Goal: Task Accomplishment & Management: Complete application form

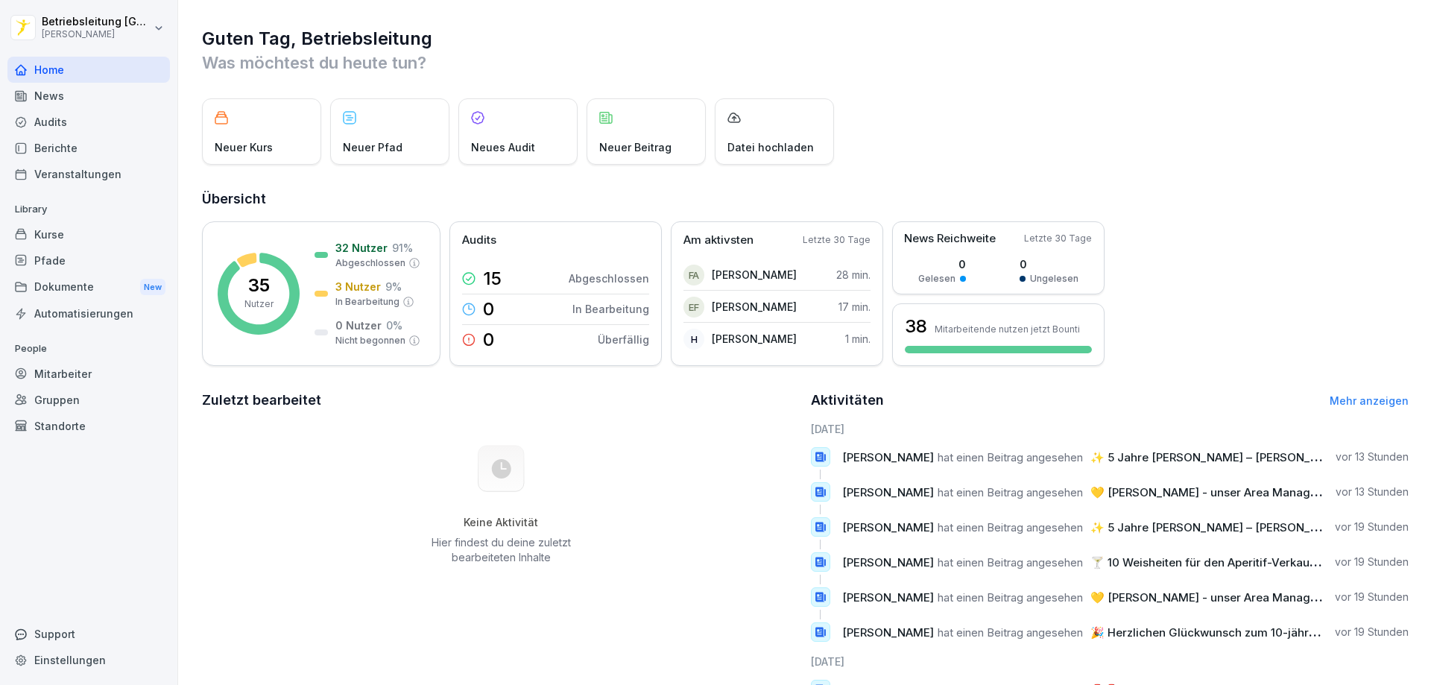
click at [75, 379] on div "Mitarbeiter" at bounding box center [88, 374] width 162 height 26
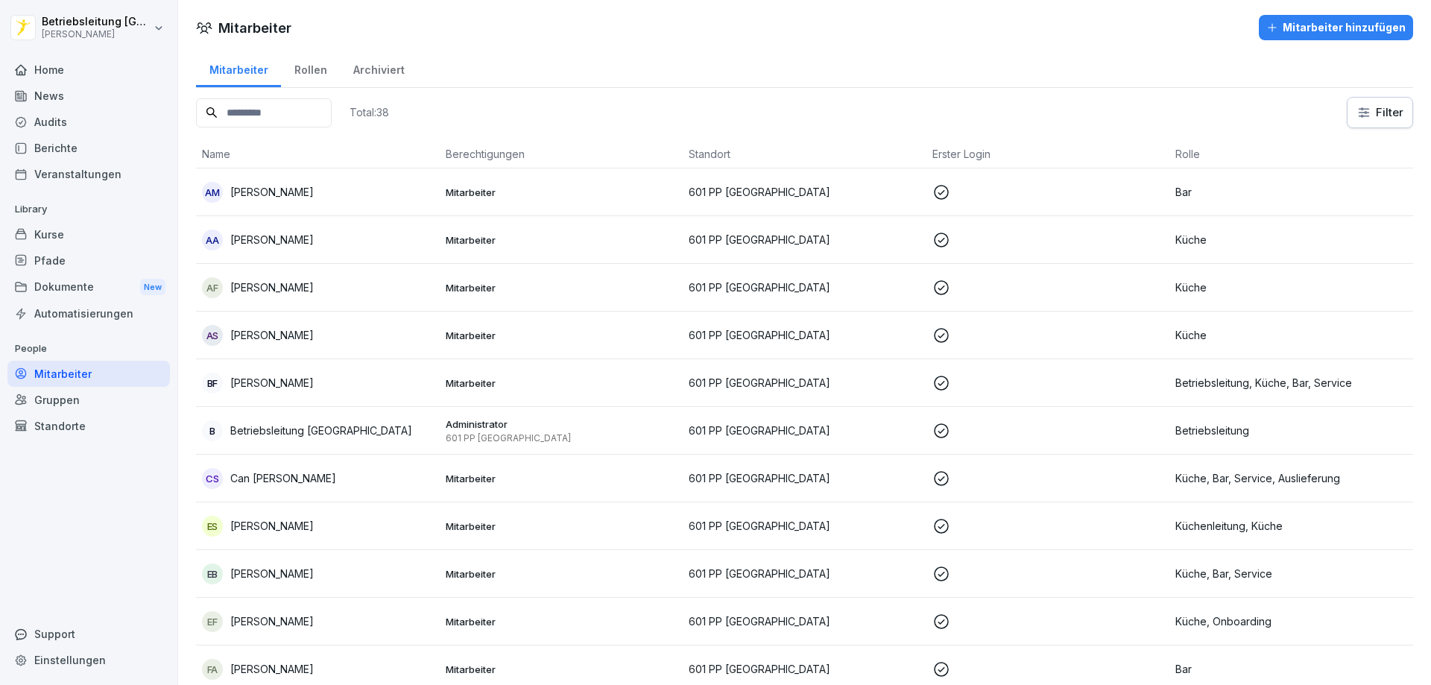
click at [1316, 33] on div "Mitarbeiter hinzufügen" at bounding box center [1335, 27] width 139 height 16
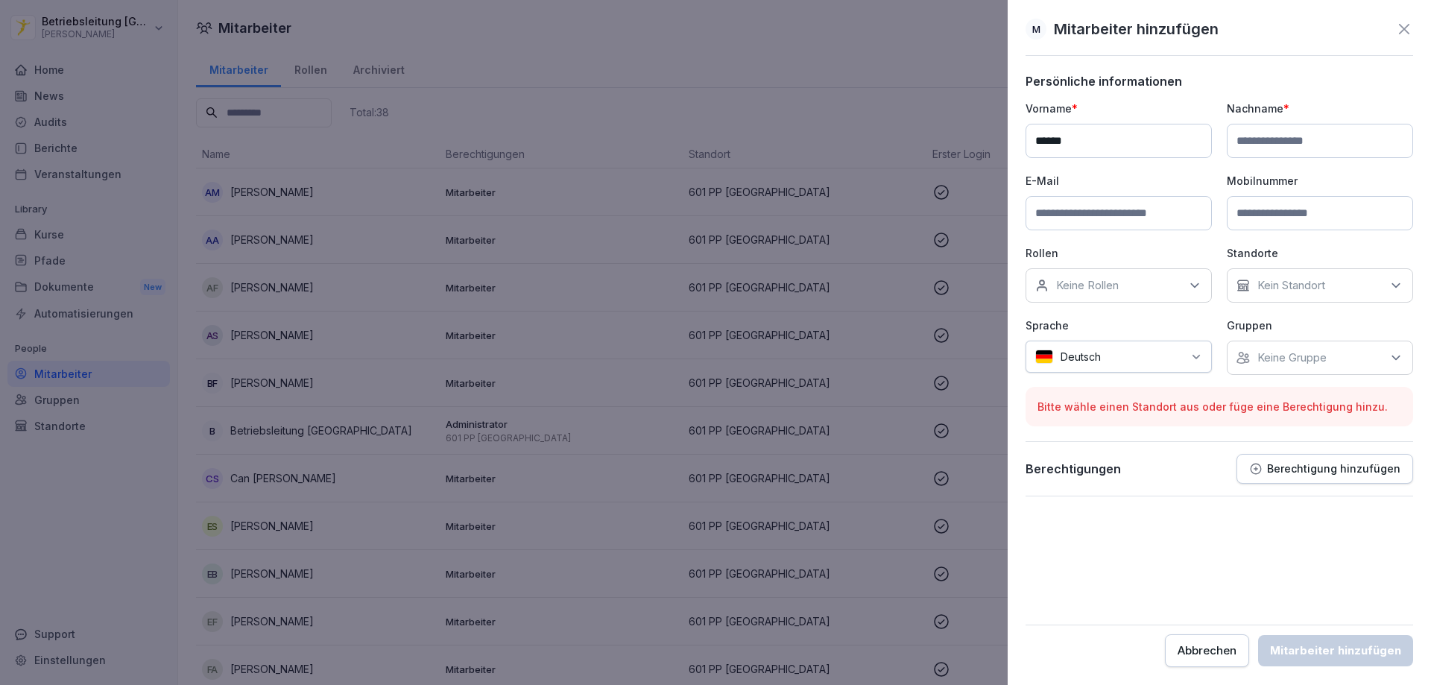
type input "******"
drag, startPoint x: 1269, startPoint y: 139, endPoint x: 1317, endPoint y: 138, distance: 47.7
click at [1270, 138] on input at bounding box center [1320, 141] width 186 height 34
type input "******"
click at [1121, 206] on input at bounding box center [1119, 213] width 186 height 34
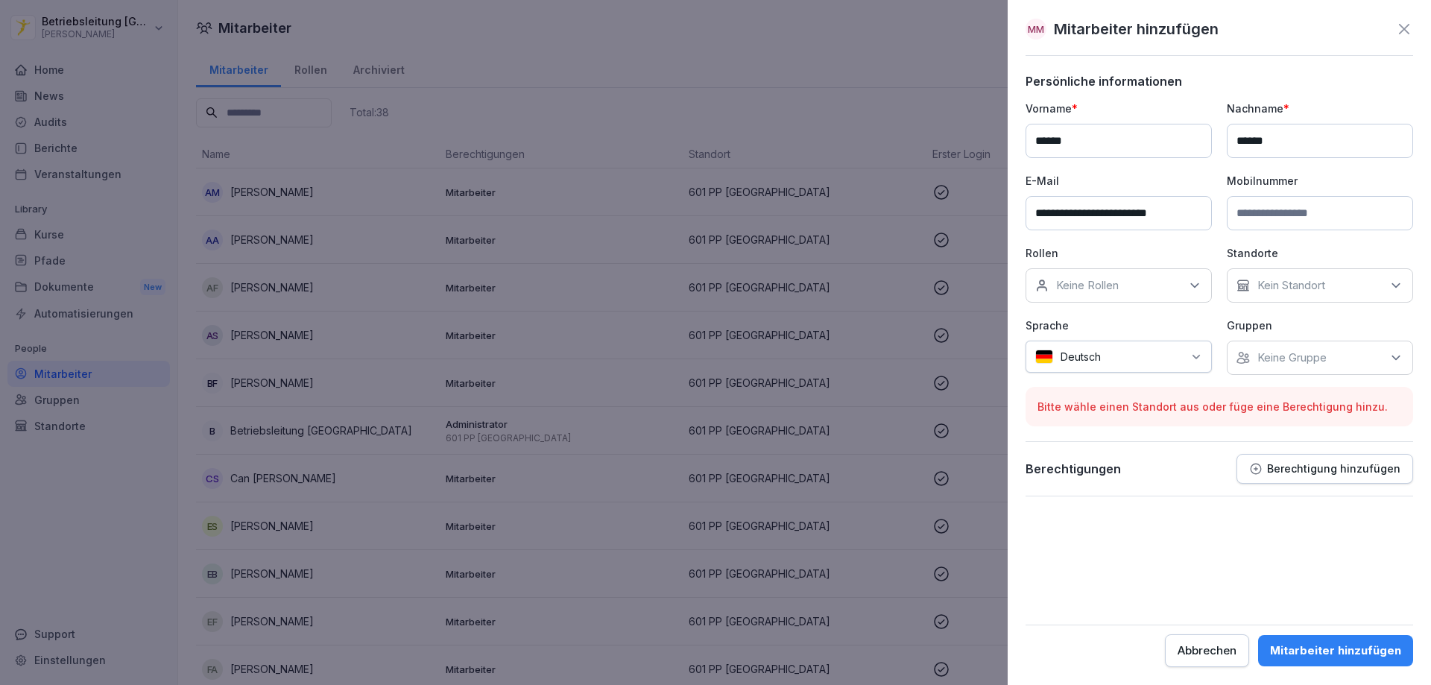
click at [1168, 212] on input "**********" at bounding box center [1119, 213] width 186 height 34
type input "**********"
click at [1281, 209] on input at bounding box center [1320, 213] width 186 height 34
click at [1187, 285] on icon at bounding box center [1194, 285] width 15 height 15
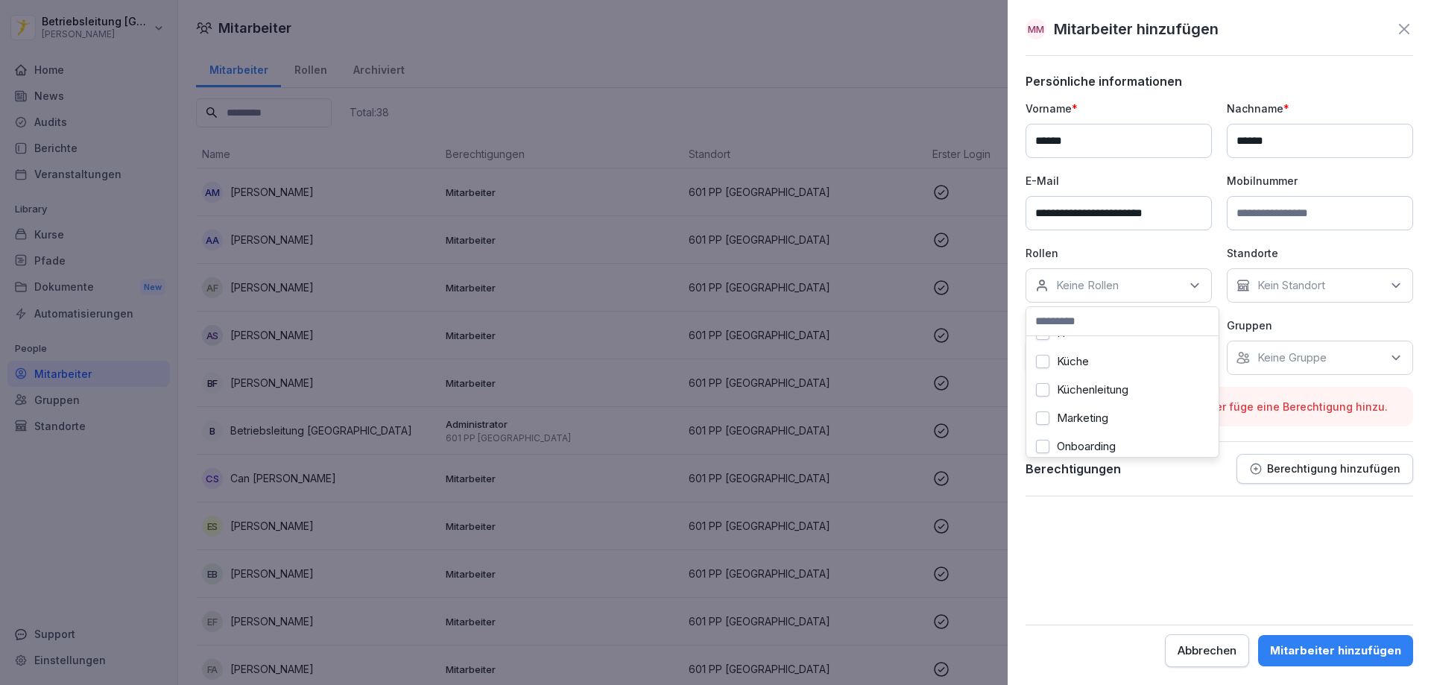
click at [1093, 361] on div "Küche" at bounding box center [1122, 361] width 185 height 28
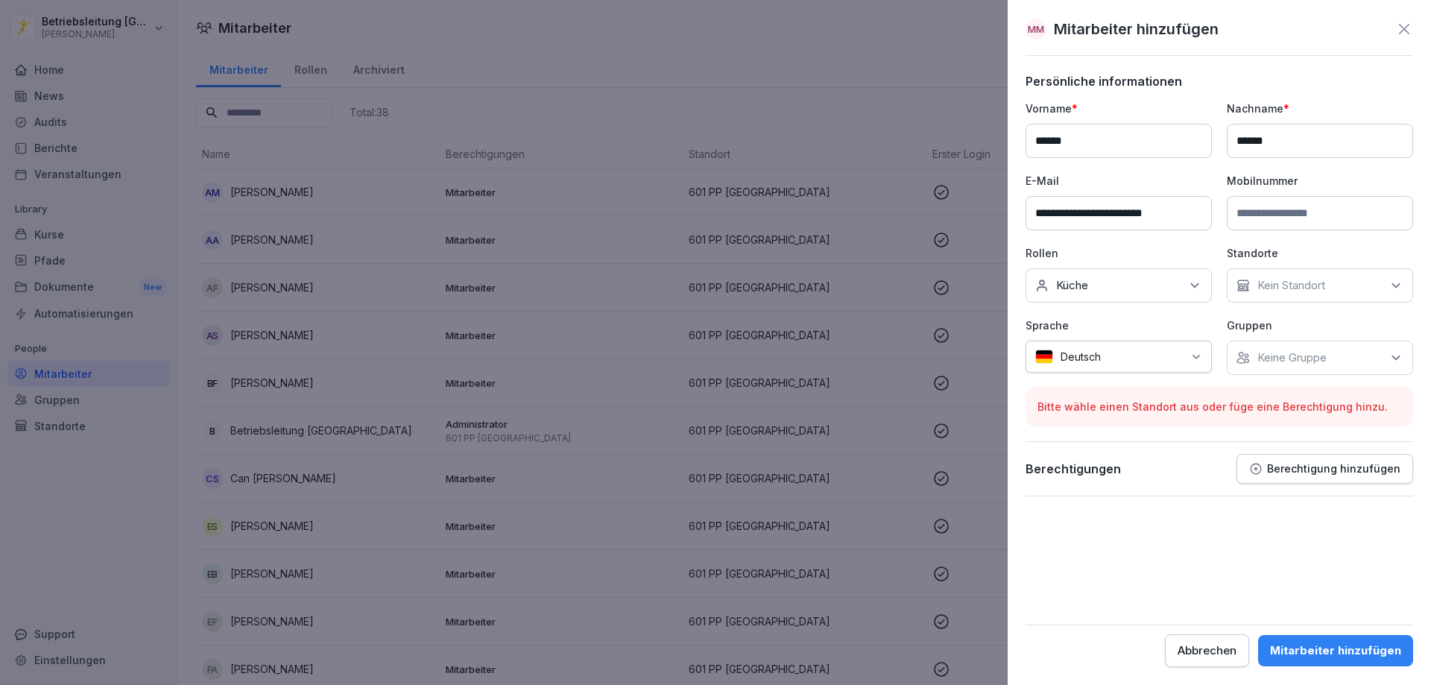
click at [1401, 290] on icon at bounding box center [1396, 285] width 15 height 15
click at [1338, 361] on div "601 PP [GEOGRAPHIC_DATA]" at bounding box center [1323, 361] width 185 height 42
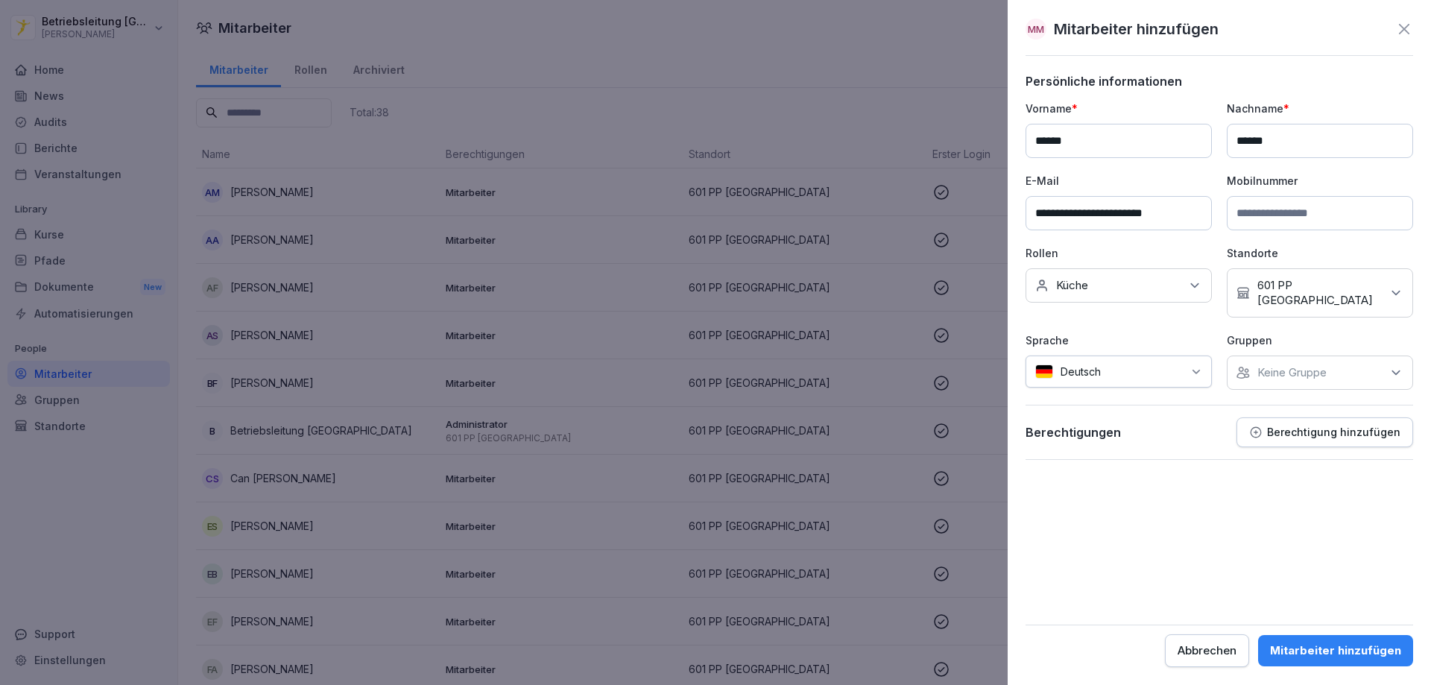
click at [1211, 486] on form "**********" at bounding box center [1220, 370] width 388 height 593
click at [1193, 366] on icon at bounding box center [1196, 372] width 12 height 12
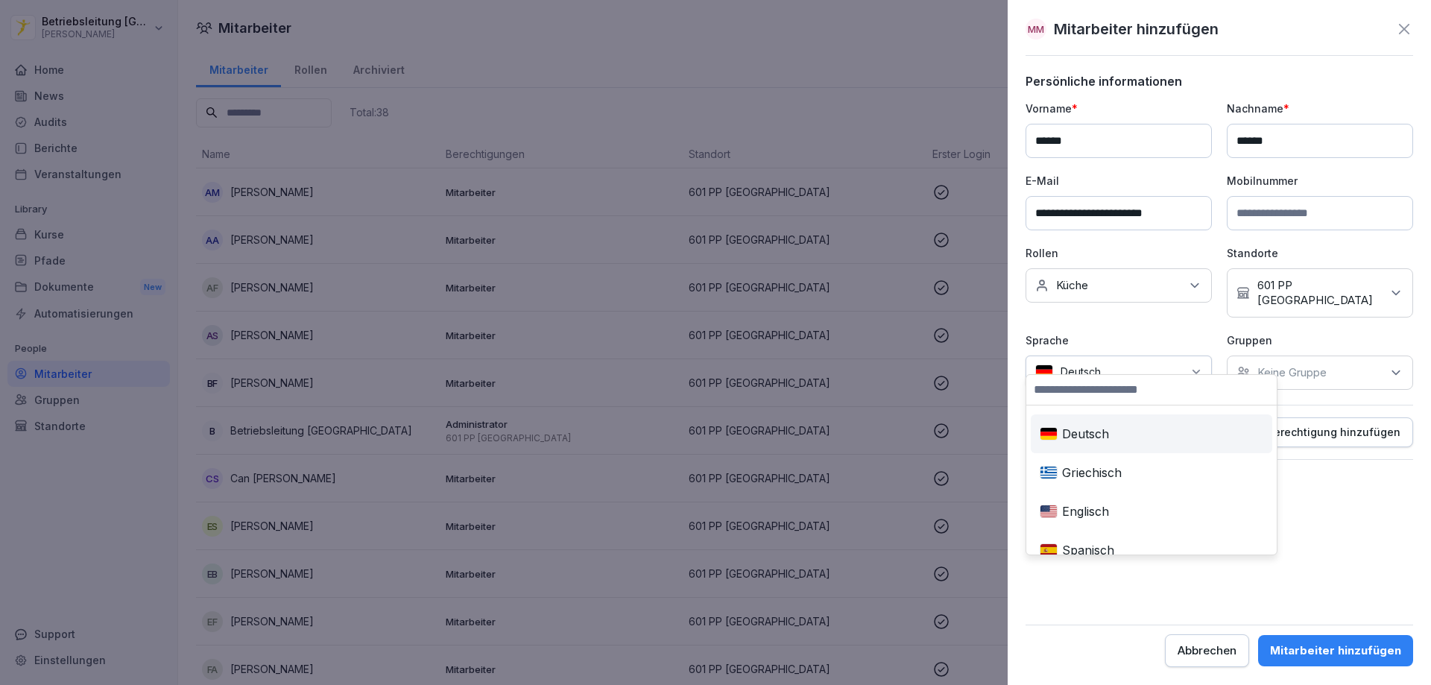
scroll to position [119, 0]
click at [1277, 489] on form "**********" at bounding box center [1220, 370] width 388 height 593
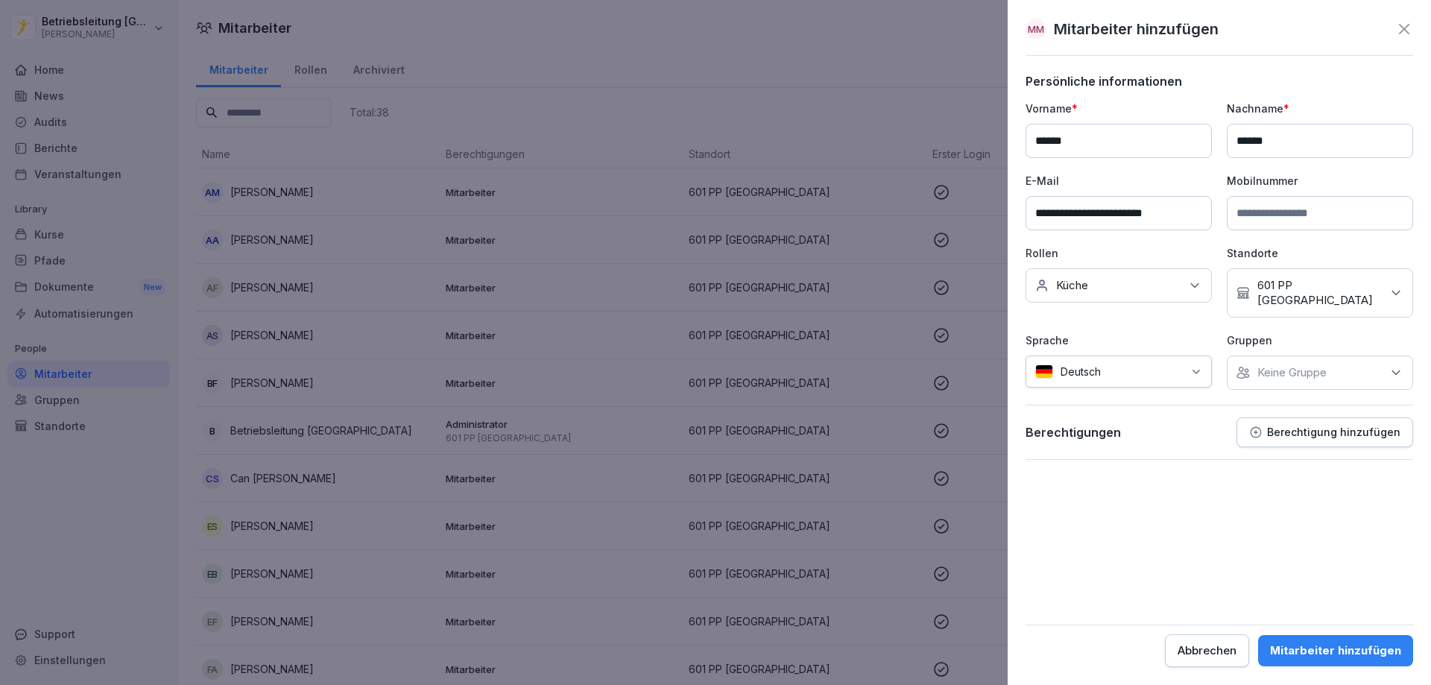
drag, startPoint x: 1320, startPoint y: 205, endPoint x: 1414, endPoint y: 212, distance: 94.2
click at [1320, 206] on input at bounding box center [1320, 213] width 186 height 34
type input "**********"
click at [1379, 362] on div "Keine Gruppe" at bounding box center [1320, 373] width 186 height 34
click at [1380, 361] on div "Keine Gruppe" at bounding box center [1320, 373] width 186 height 34
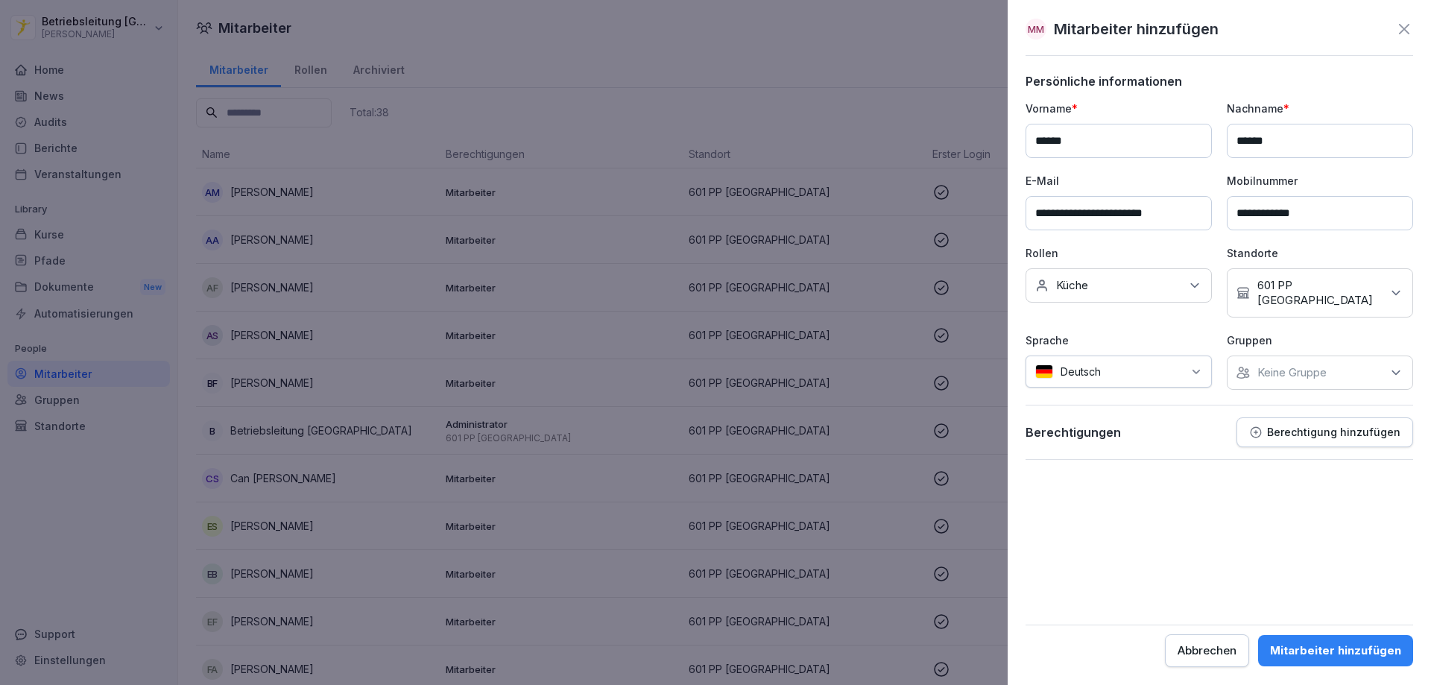
click at [1207, 449] on form "**********" at bounding box center [1220, 370] width 388 height 593
click at [1316, 650] on div "Mitarbeiter hinzufügen" at bounding box center [1335, 651] width 131 height 16
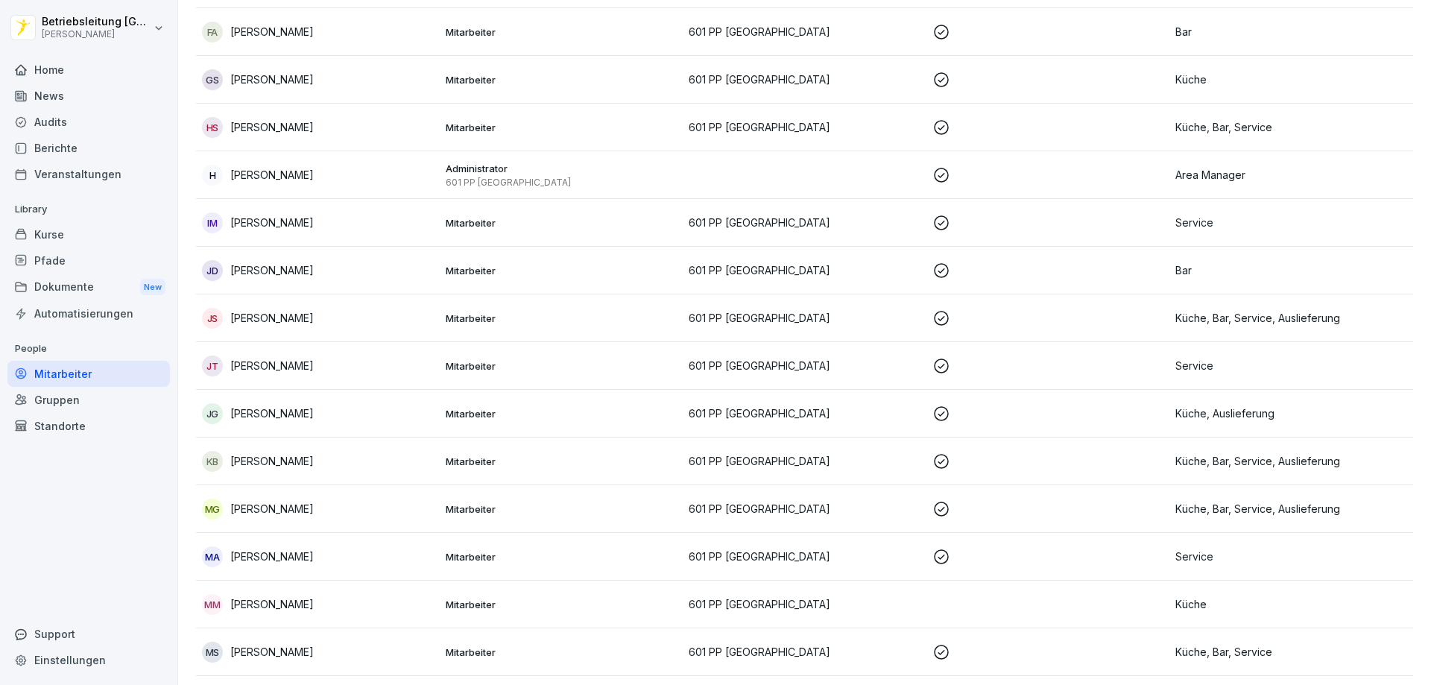
scroll to position [745, 0]
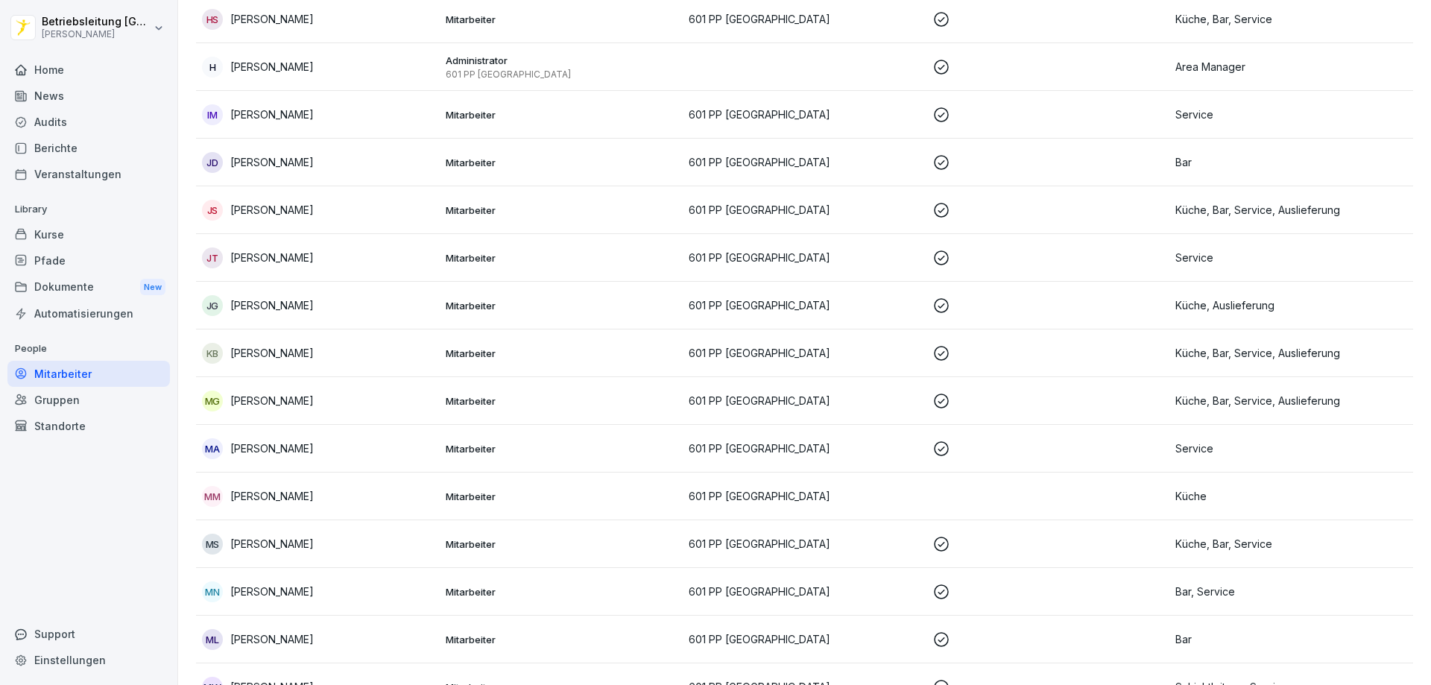
click at [352, 499] on div "MM [PERSON_NAME]" at bounding box center [318, 496] width 232 height 21
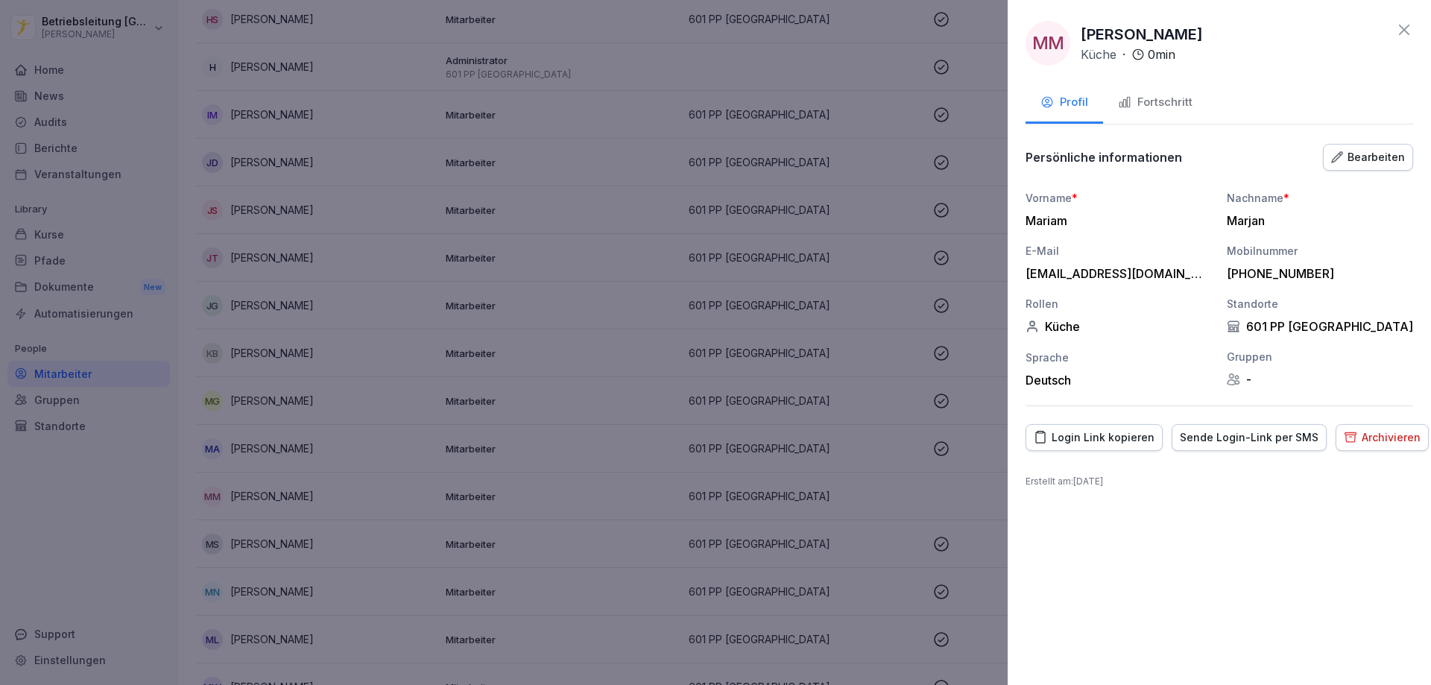
click at [1377, 162] on div "Bearbeiten" at bounding box center [1368, 157] width 74 height 16
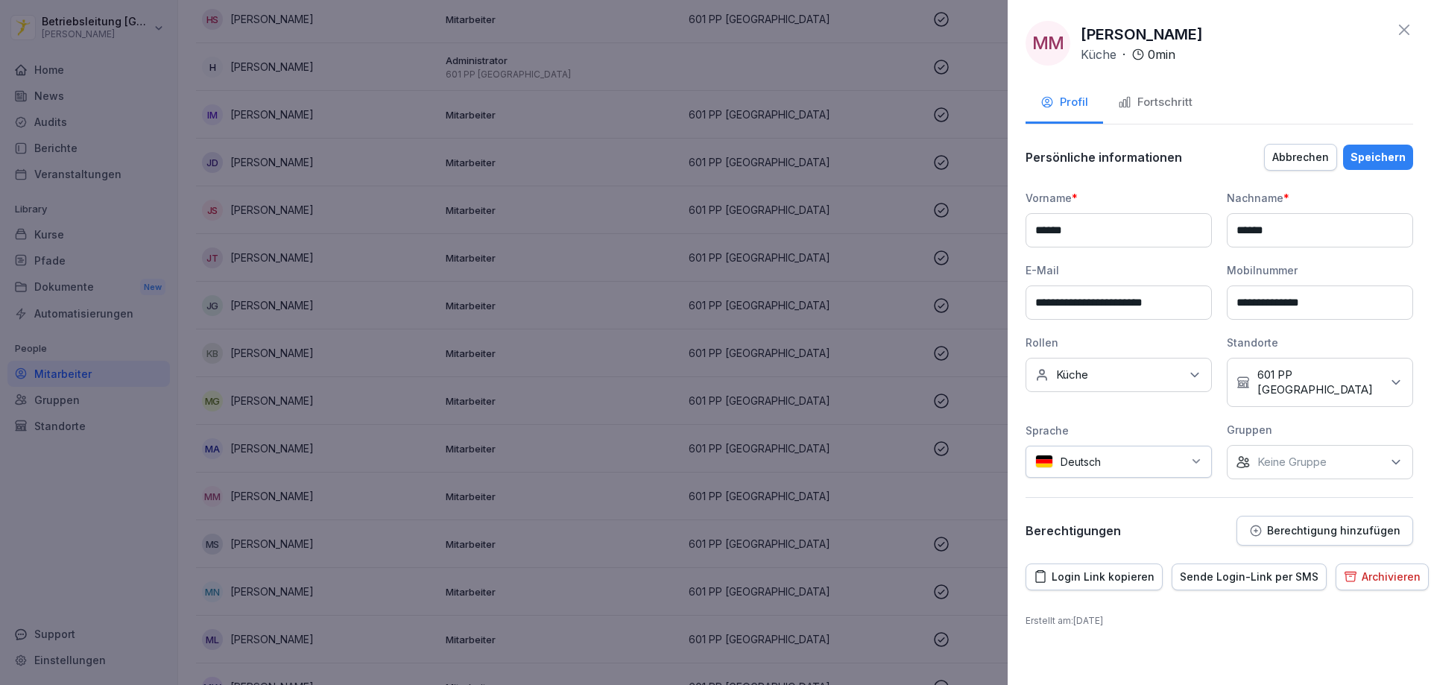
click at [1178, 384] on div "Keine Rollen Küche" at bounding box center [1119, 375] width 186 height 34
click at [1096, 505] on label "Onboarding" at bounding box center [1086, 505] width 59 height 13
click at [1211, 619] on div "**********" at bounding box center [1219, 342] width 423 height 685
click at [1179, 368] on div "Keine Rollen Küche, Onboarding" at bounding box center [1119, 375] width 186 height 34
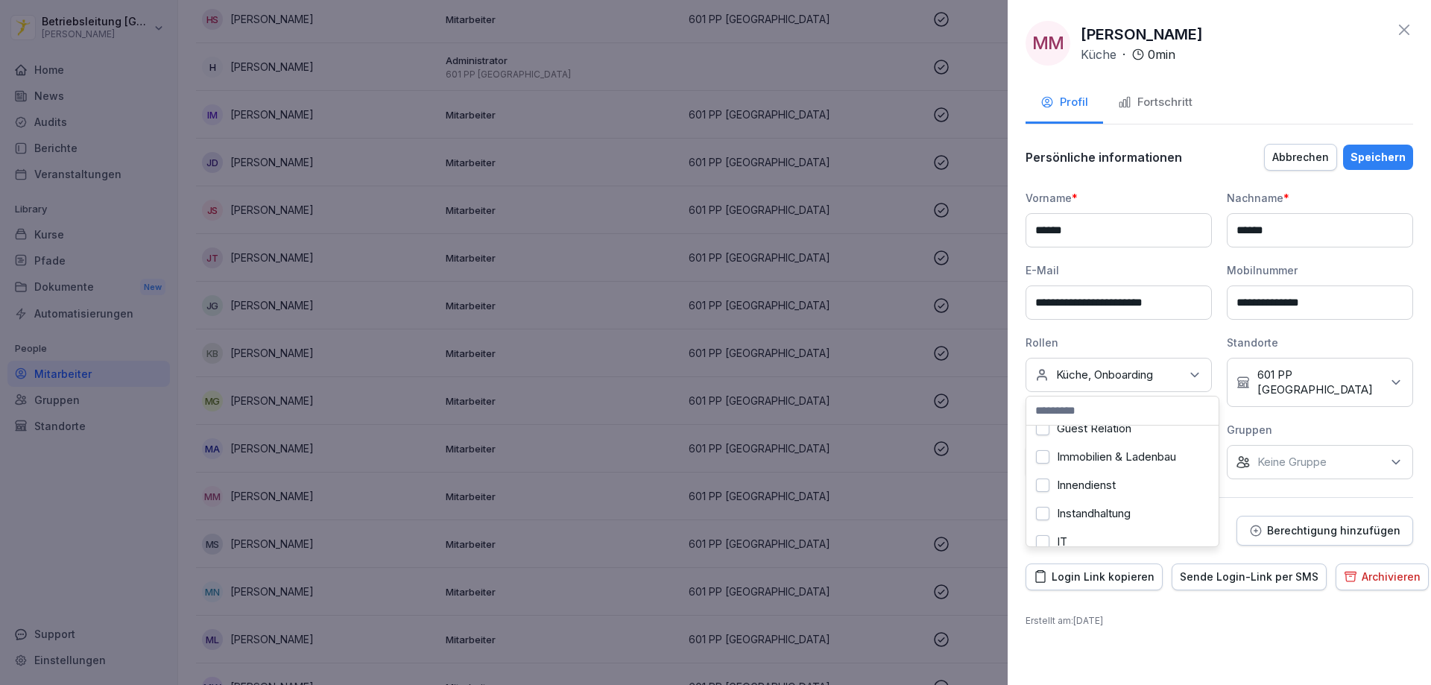
scroll to position [373, 0]
click at [1067, 500] on label "Küche" at bounding box center [1073, 495] width 32 height 13
click at [1234, 638] on div "**********" at bounding box center [1219, 342] width 423 height 685
click at [1380, 151] on div "Speichern" at bounding box center [1378, 157] width 55 height 16
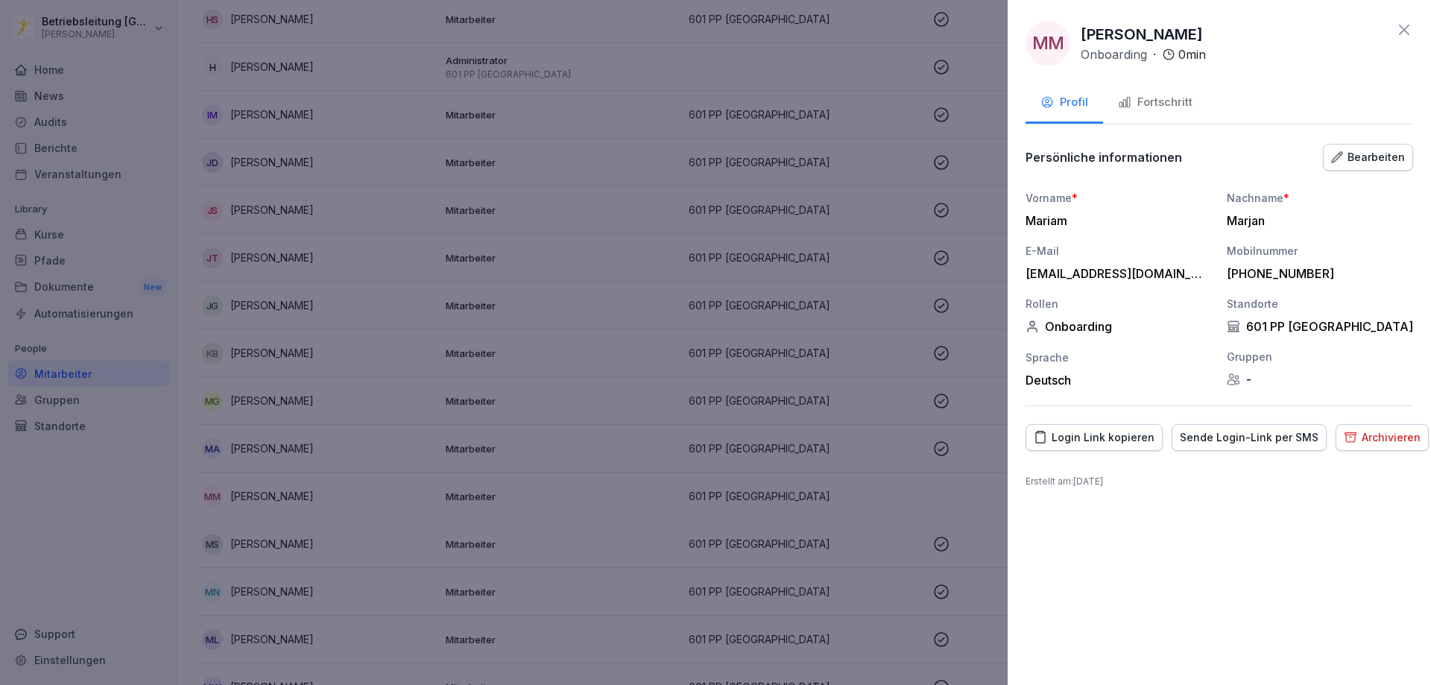
click at [1352, 150] on div "Bearbeiten" at bounding box center [1368, 157] width 74 height 16
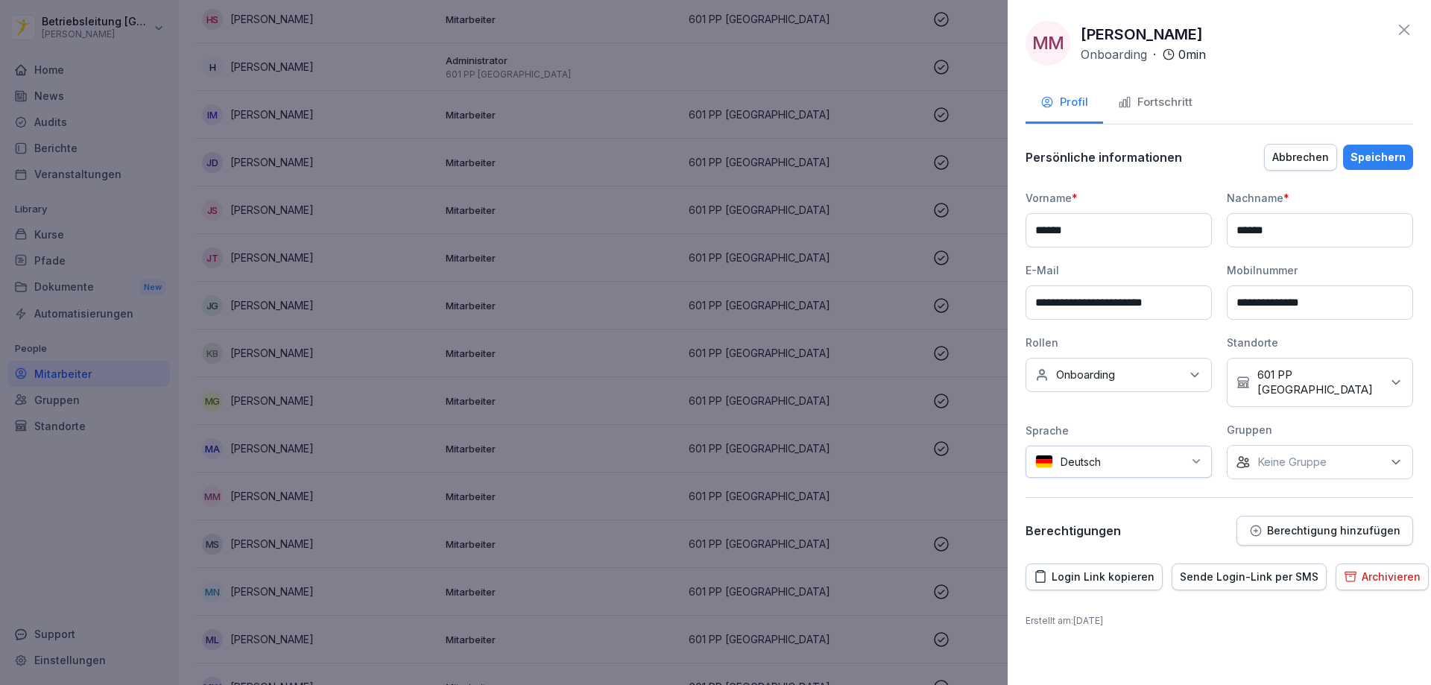
click at [1360, 152] on div "Speichern" at bounding box center [1378, 157] width 55 height 16
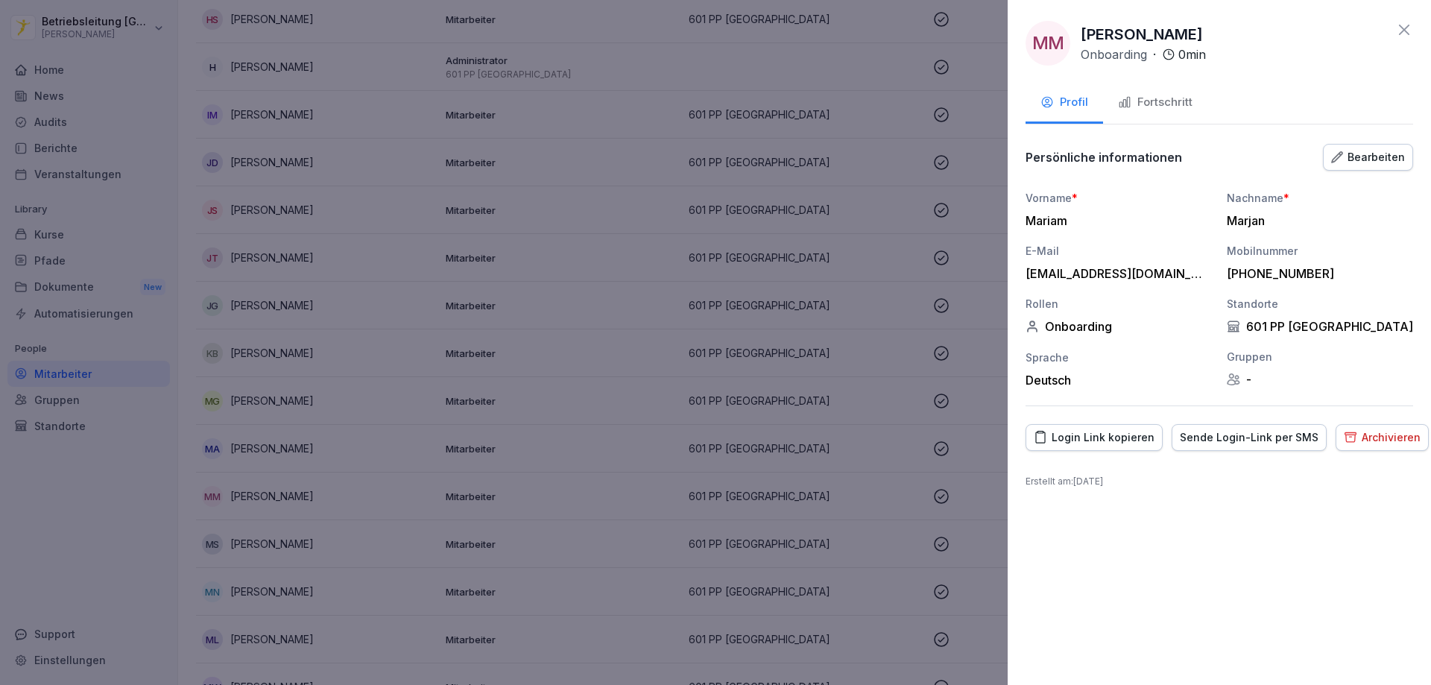
click at [1164, 86] on button "Fortschritt" at bounding box center [1155, 103] width 104 height 40
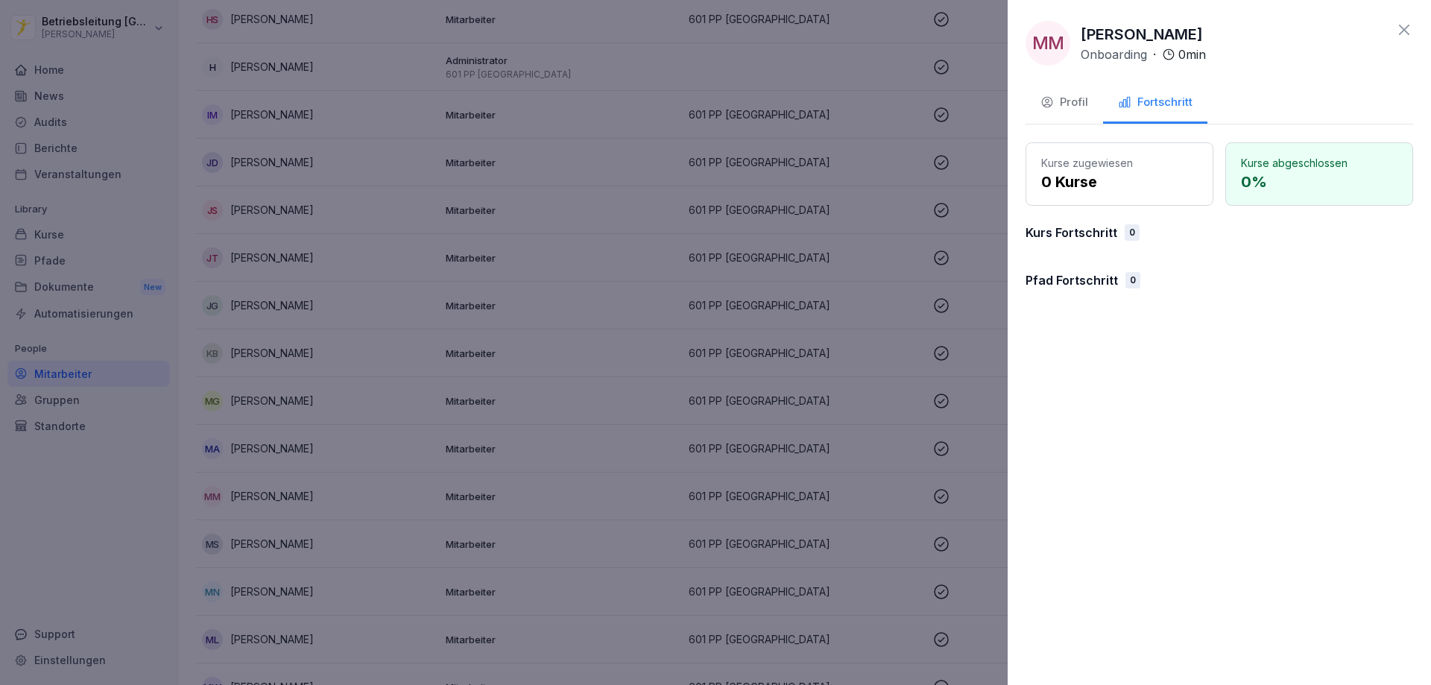
click at [1098, 174] on p "0 Kurse" at bounding box center [1119, 182] width 157 height 22
click at [1059, 181] on p "0 Kurse" at bounding box center [1119, 182] width 157 height 22
click at [1075, 177] on p "0 Kurse" at bounding box center [1119, 182] width 157 height 22
click at [1053, 158] on p "Kurse zugewiesen" at bounding box center [1119, 163] width 157 height 16
click at [1052, 112] on button "Profil" at bounding box center [1065, 103] width 78 height 40
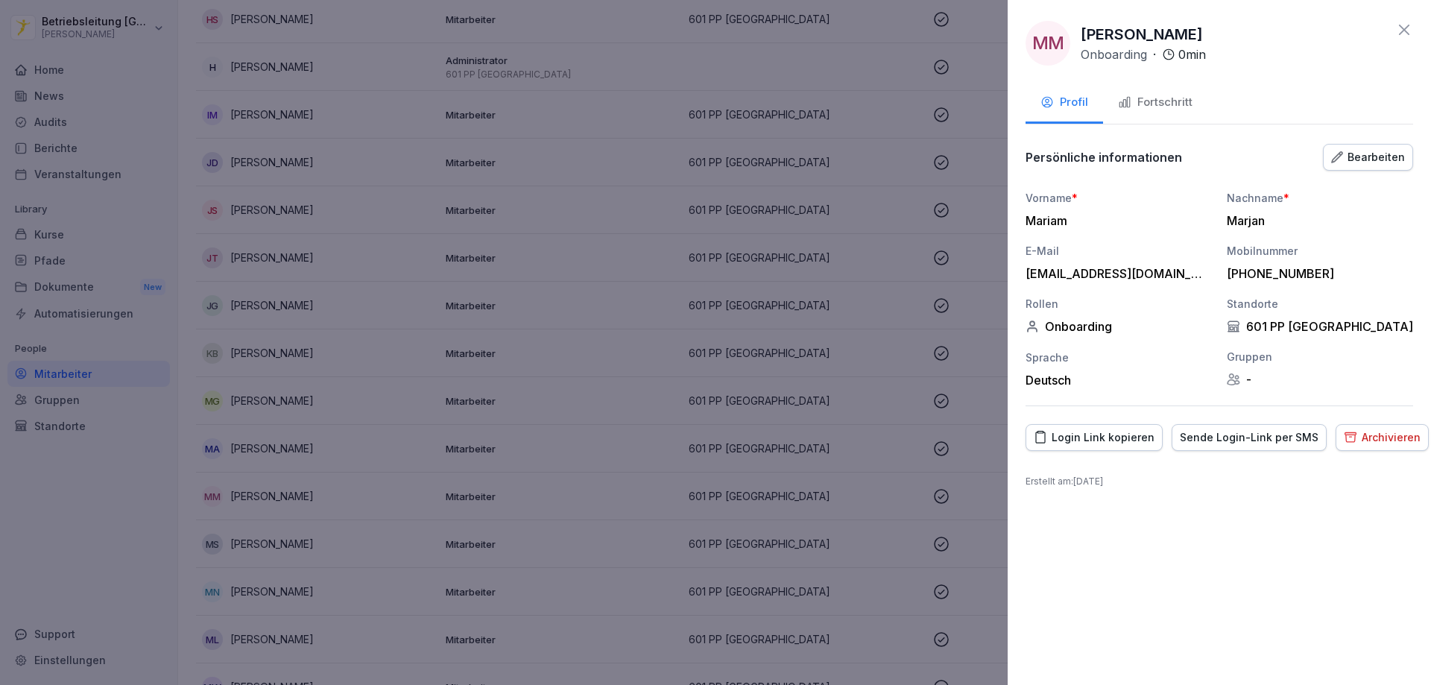
click at [1361, 168] on button "Bearbeiten" at bounding box center [1368, 157] width 90 height 27
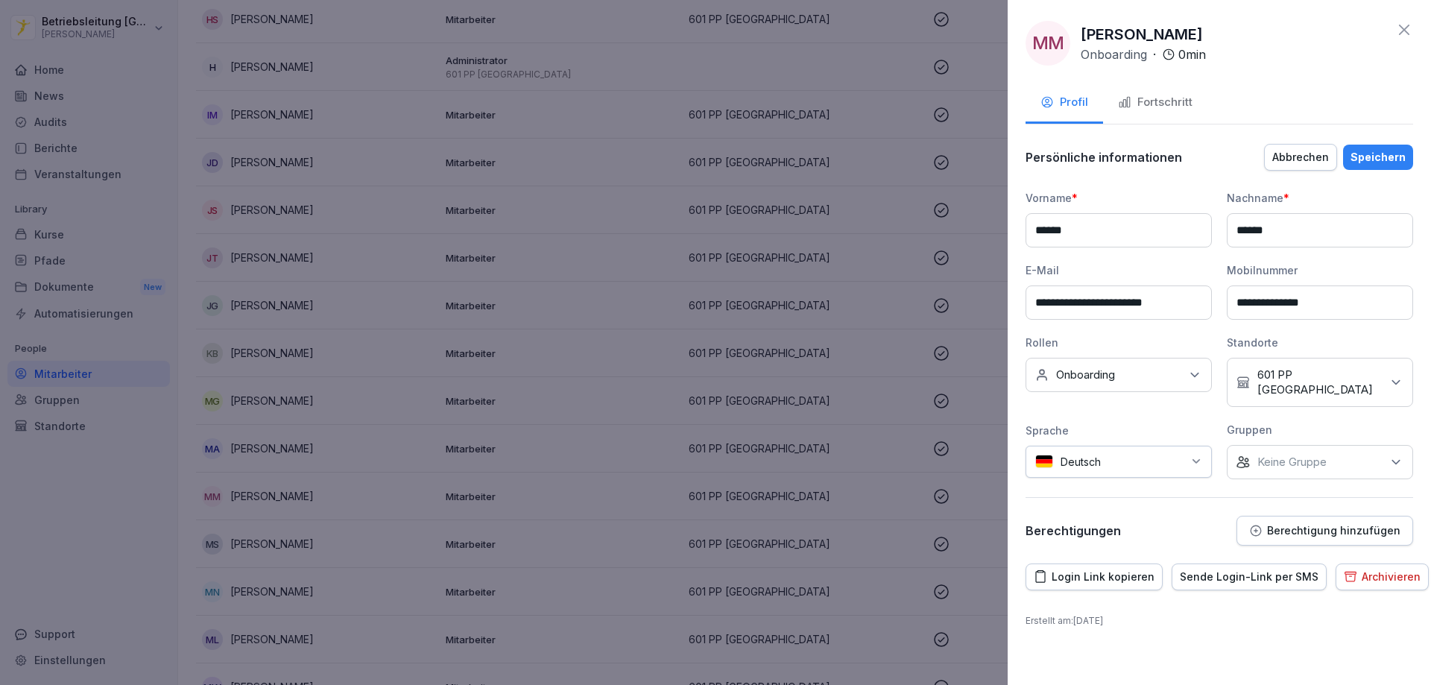
click at [1347, 525] on p "Berechtigung hinzufügen" at bounding box center [1333, 531] width 133 height 12
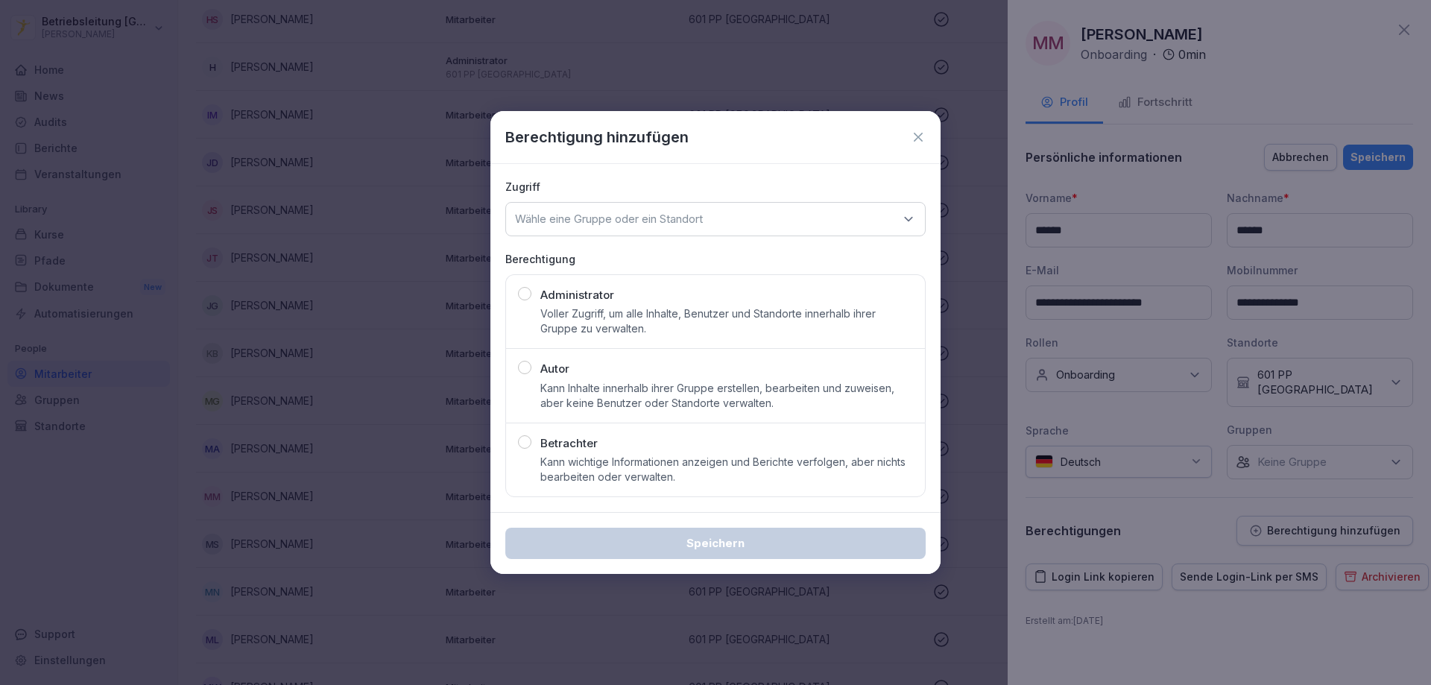
click at [703, 221] on p "Wähle eine Gruppe oder ein Standort" at bounding box center [609, 219] width 188 height 15
click at [926, 138] on div "Berechtigung hinzufügen" at bounding box center [715, 137] width 450 height 53
click at [919, 134] on icon at bounding box center [918, 137] width 15 height 15
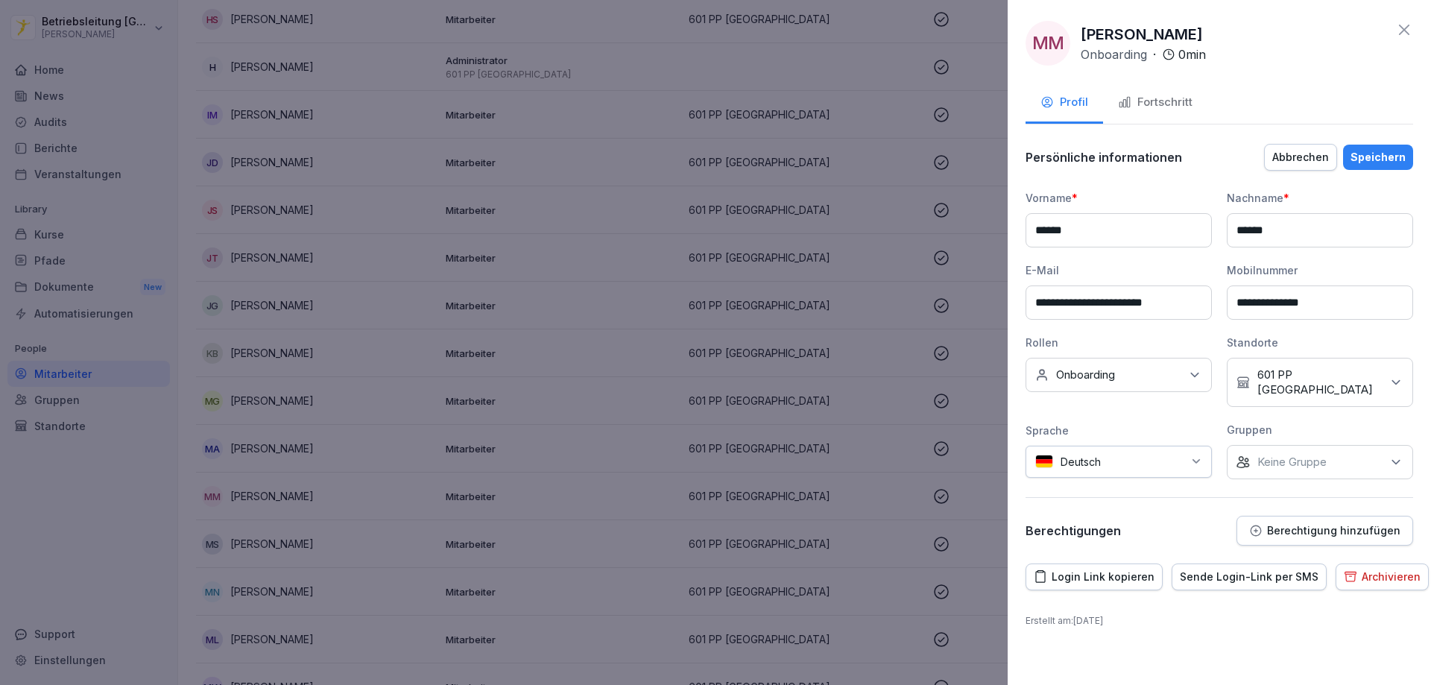
click at [1357, 158] on div "Speichern" at bounding box center [1378, 157] width 55 height 16
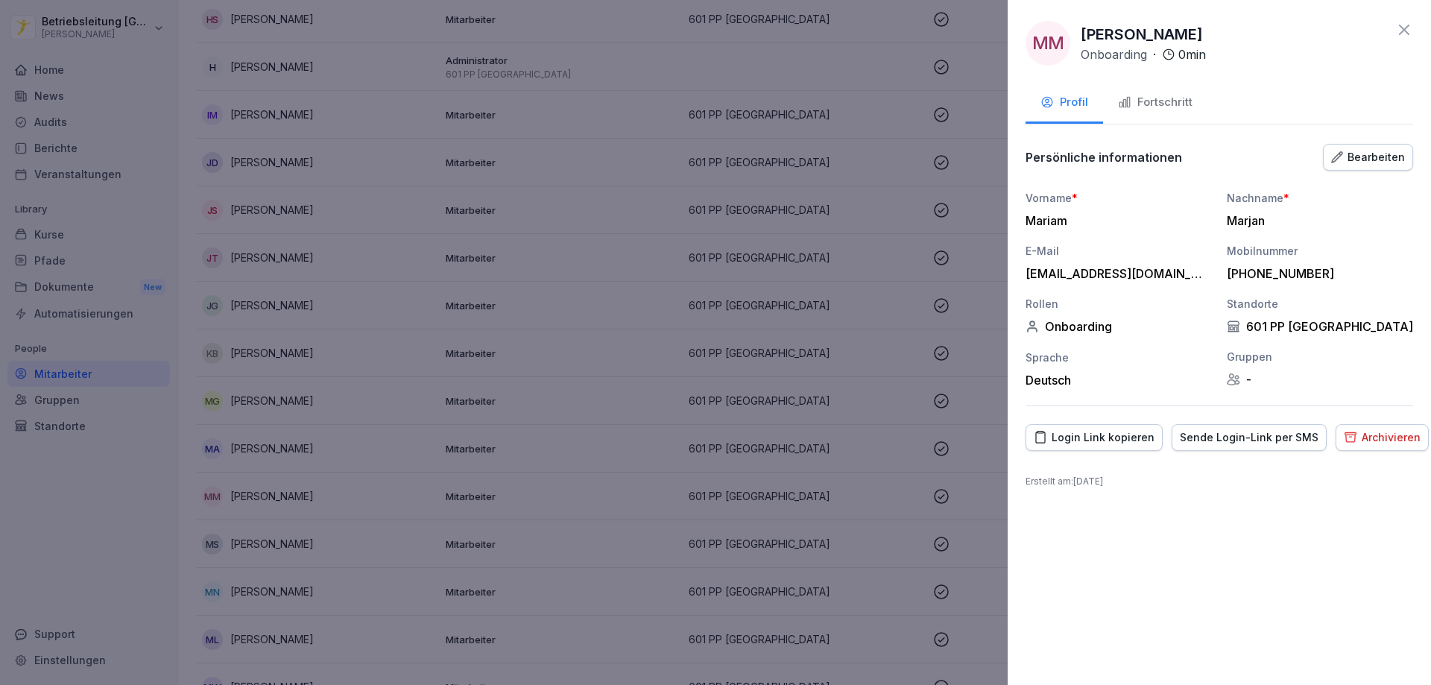
click at [110, 538] on div at bounding box center [715, 342] width 1431 height 685
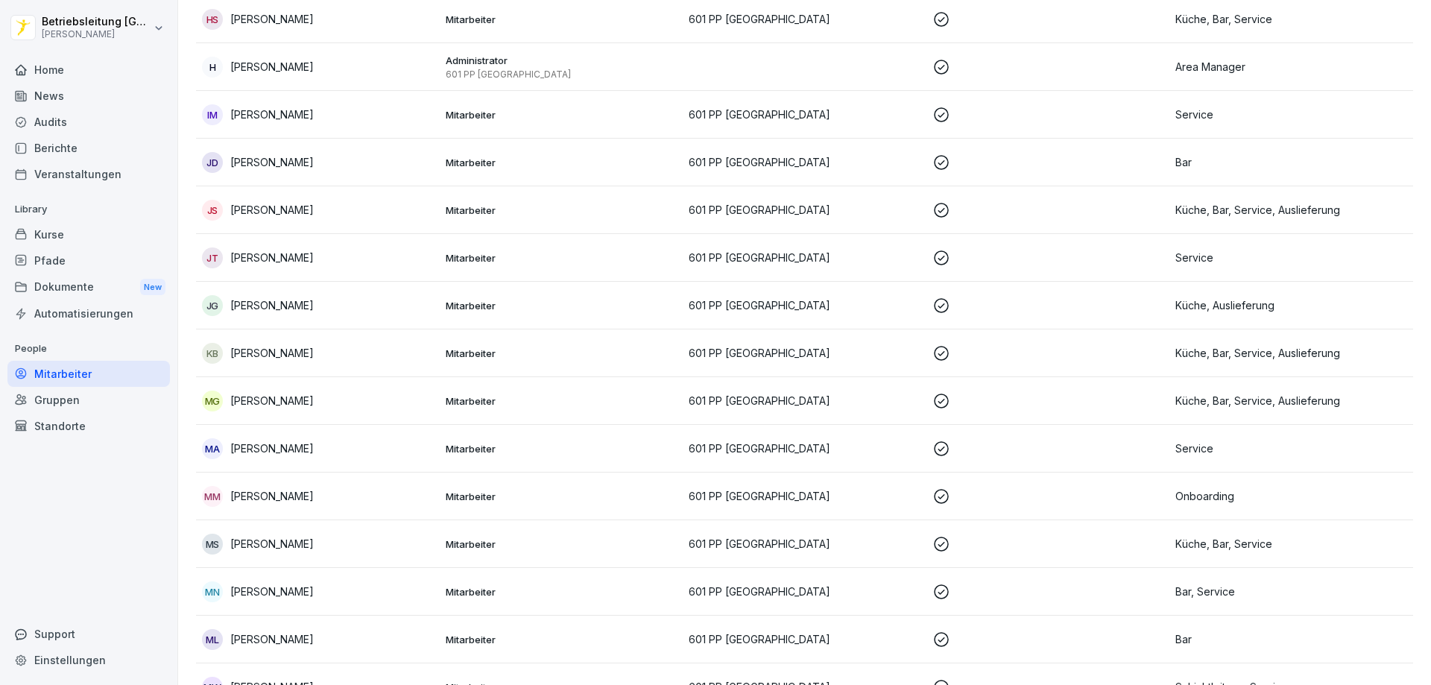
click at [98, 297] on div "Dokumente New" at bounding box center [88, 288] width 162 height 28
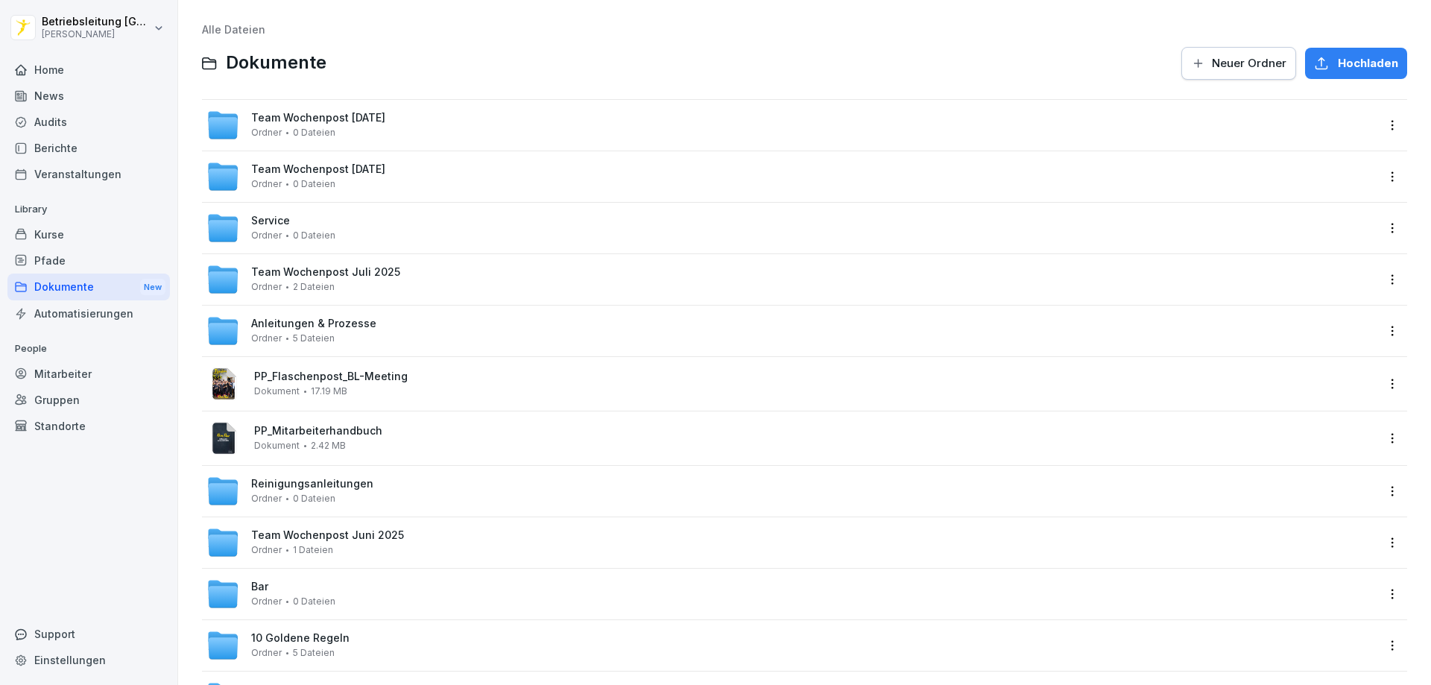
click at [64, 236] on div "Kurse" at bounding box center [88, 234] width 162 height 26
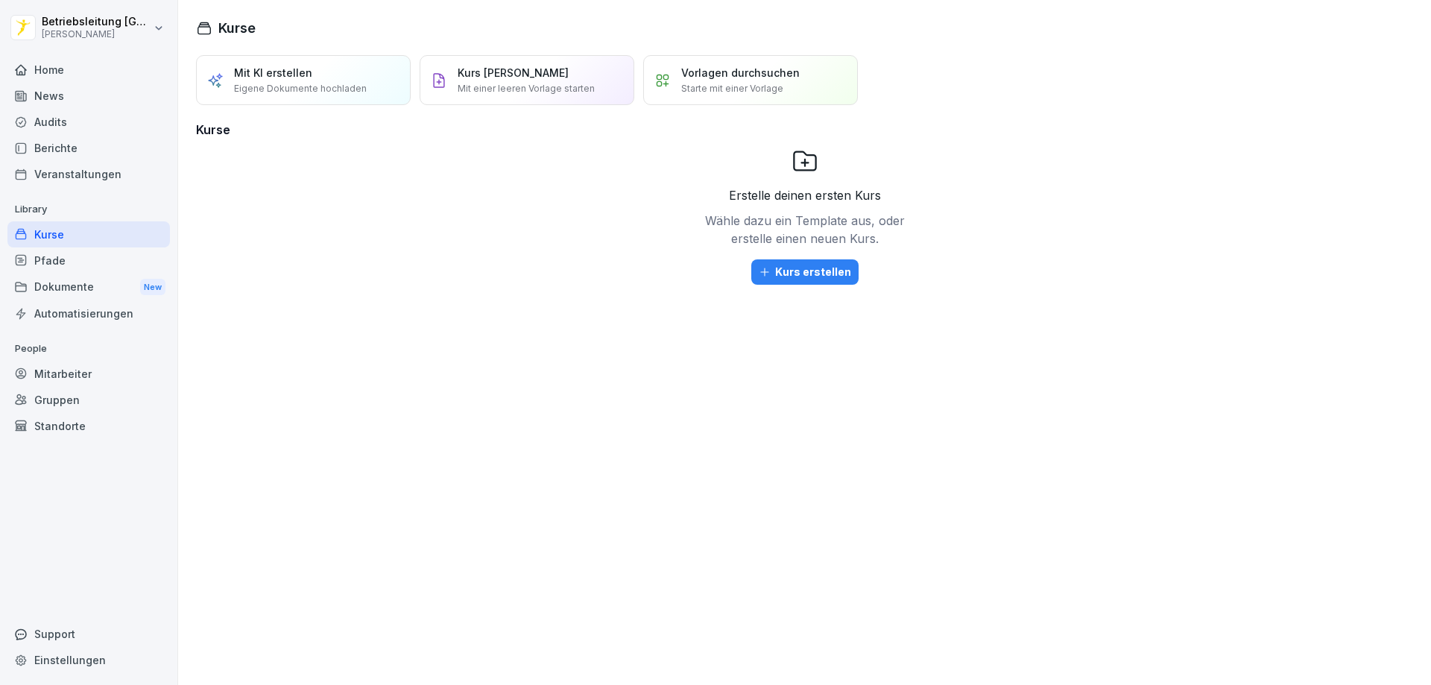
click at [742, 83] on p "Starte mit einer Vorlage" at bounding box center [732, 88] width 102 height 13
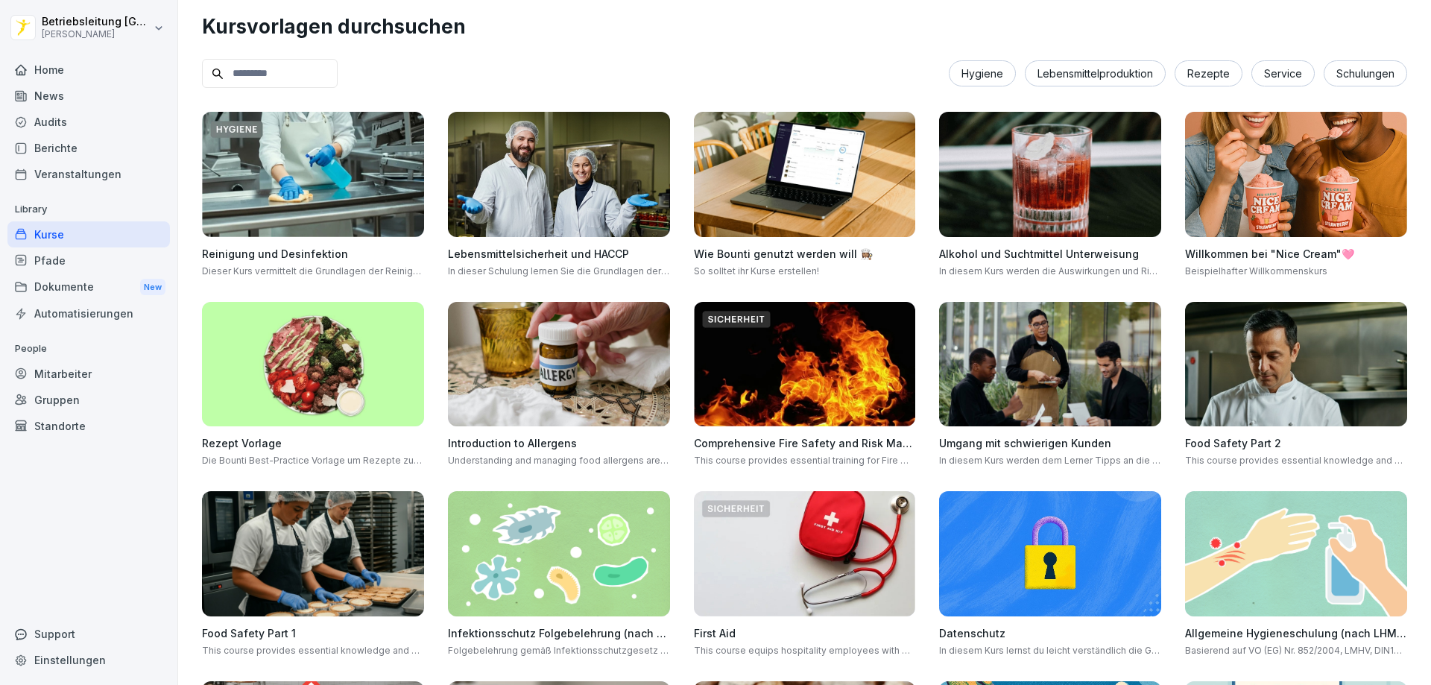
click at [69, 242] on div "Kurse" at bounding box center [88, 234] width 162 height 26
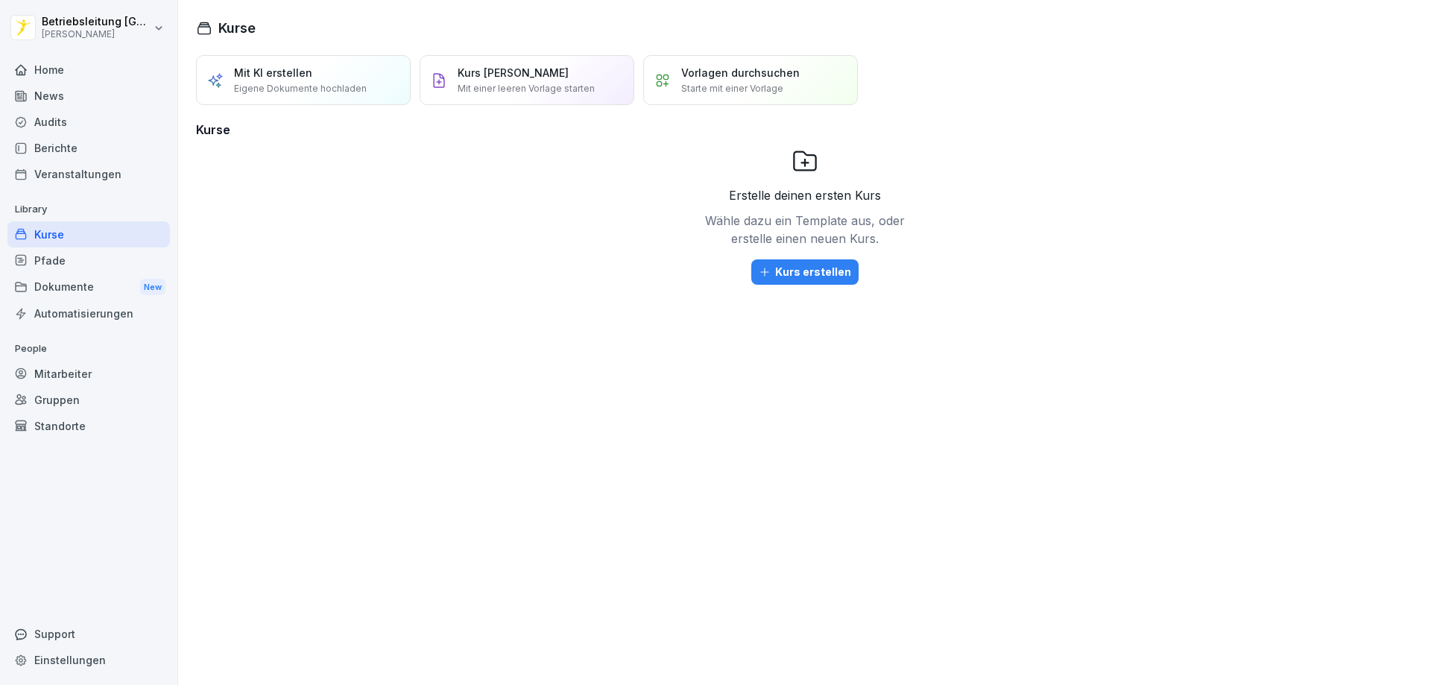
click at [75, 268] on div "Pfade" at bounding box center [88, 260] width 162 height 26
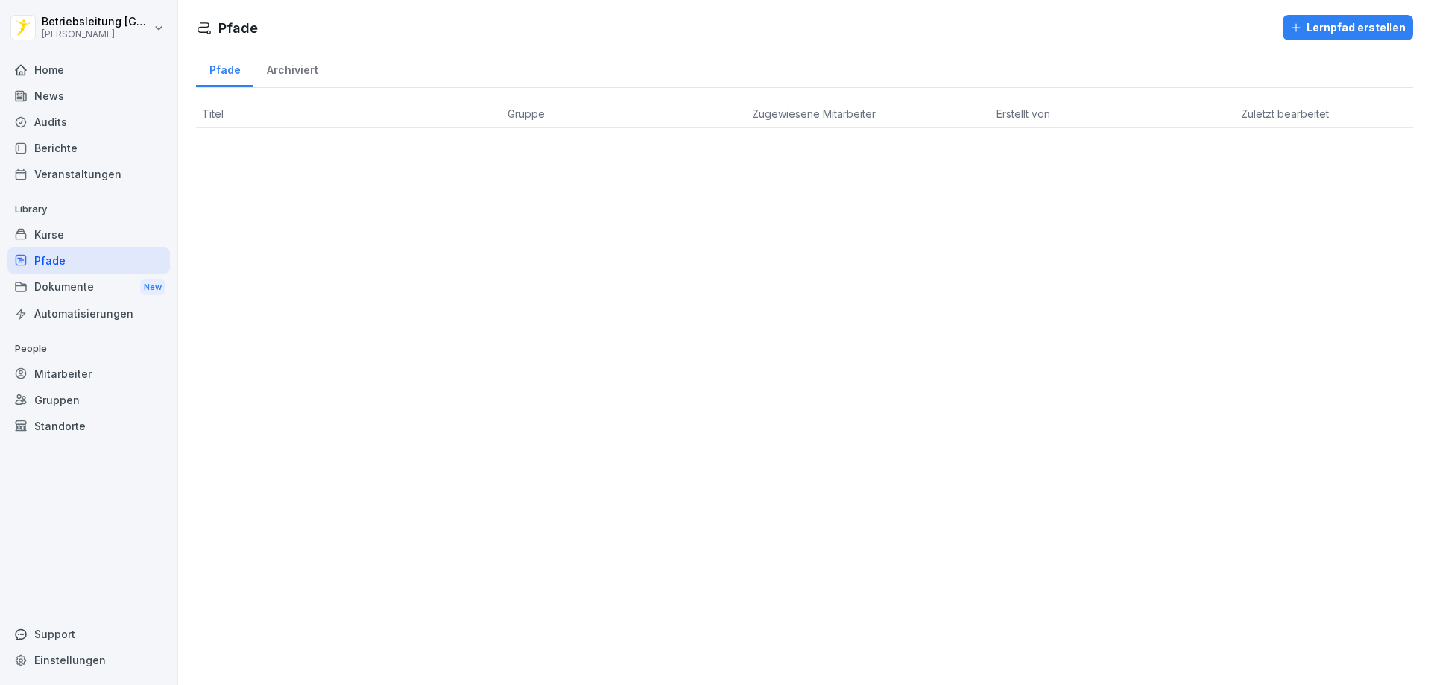
click at [305, 113] on th "Titel" at bounding box center [349, 114] width 306 height 28
click at [288, 72] on div "Archiviert" at bounding box center [292, 68] width 78 height 38
click at [236, 67] on div "Pfade" at bounding box center [224, 68] width 57 height 38
click at [267, 73] on div "Archiviert" at bounding box center [292, 68] width 78 height 38
click at [232, 67] on div "Pfade" at bounding box center [224, 68] width 57 height 38
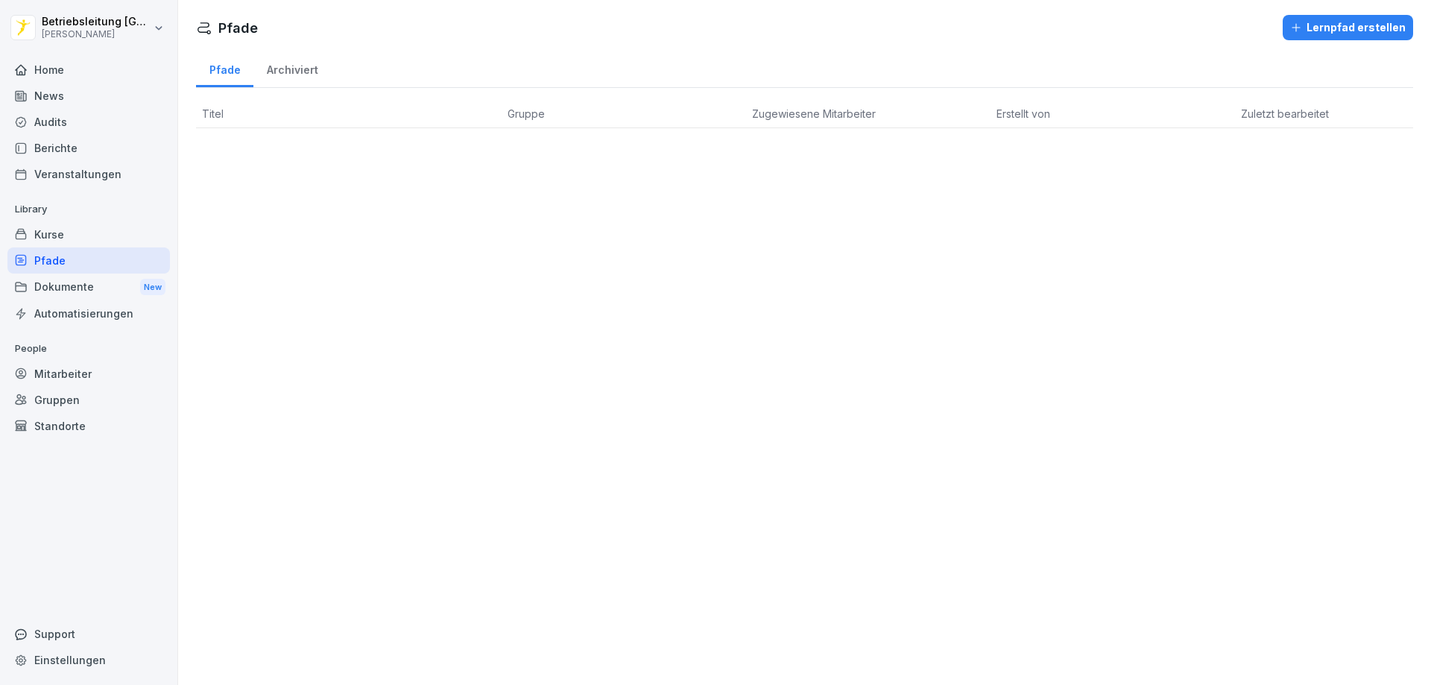
click at [154, 25] on html "Betriebsleitung [GEOGRAPHIC_DATA] [PERSON_NAME] Home News Audits Berichte Veran…" at bounding box center [715, 342] width 1431 height 685
click at [68, 230] on div "Kurse" at bounding box center [88, 234] width 162 height 26
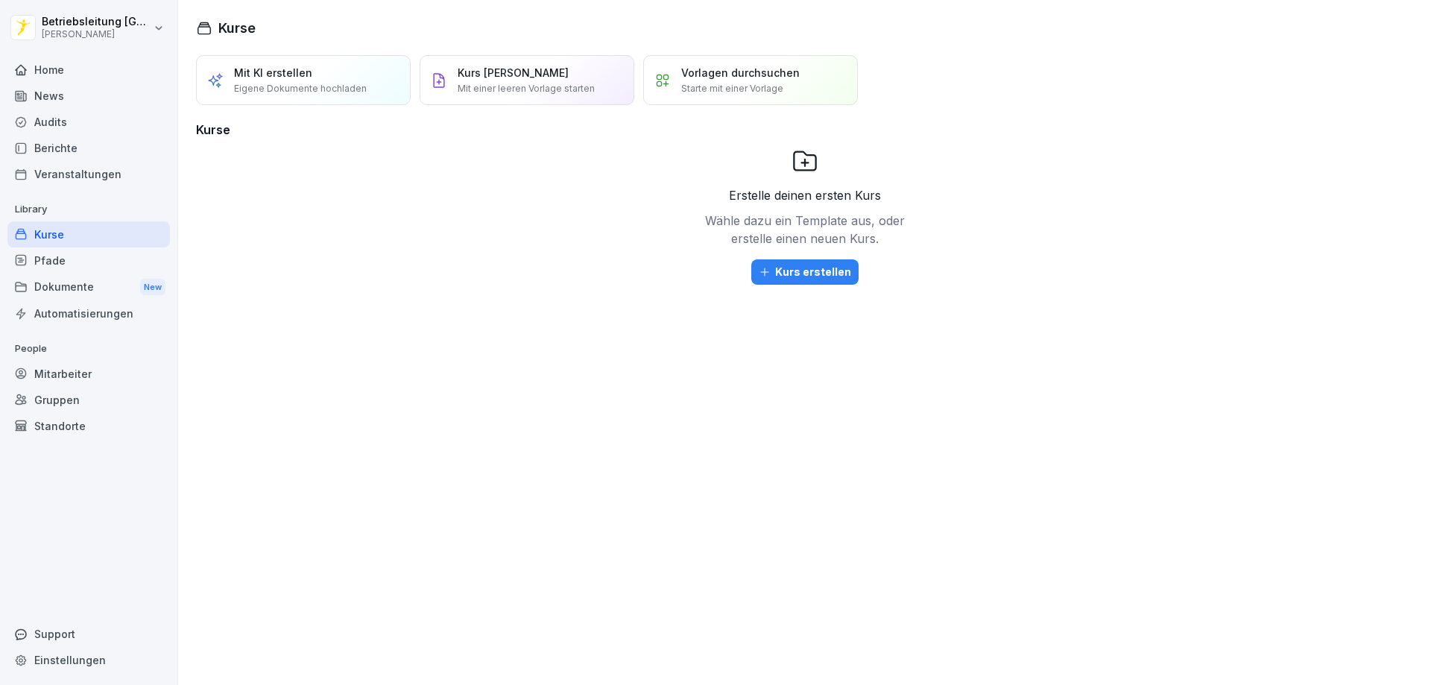
click at [212, 124] on h3 "Kurse" at bounding box center [804, 130] width 1217 height 18
click at [435, 150] on div "Erstelle deinen ersten Kurs Wähle dazu ein Template aus, oder erstelle einen ne…" at bounding box center [804, 252] width 1217 height 209
click at [736, 74] on p "Vorlagen durchsuchen" at bounding box center [740, 73] width 119 height 16
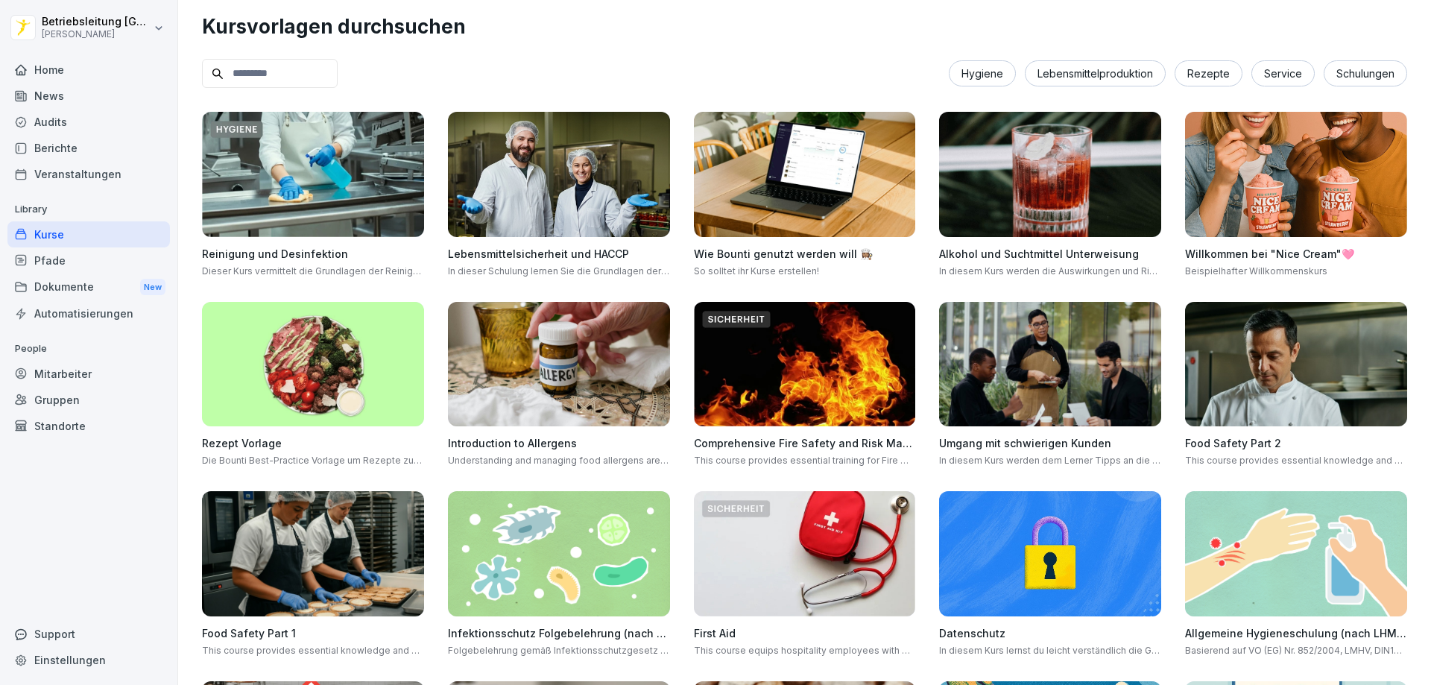
click at [258, 75] on input at bounding box center [270, 73] width 136 height 29
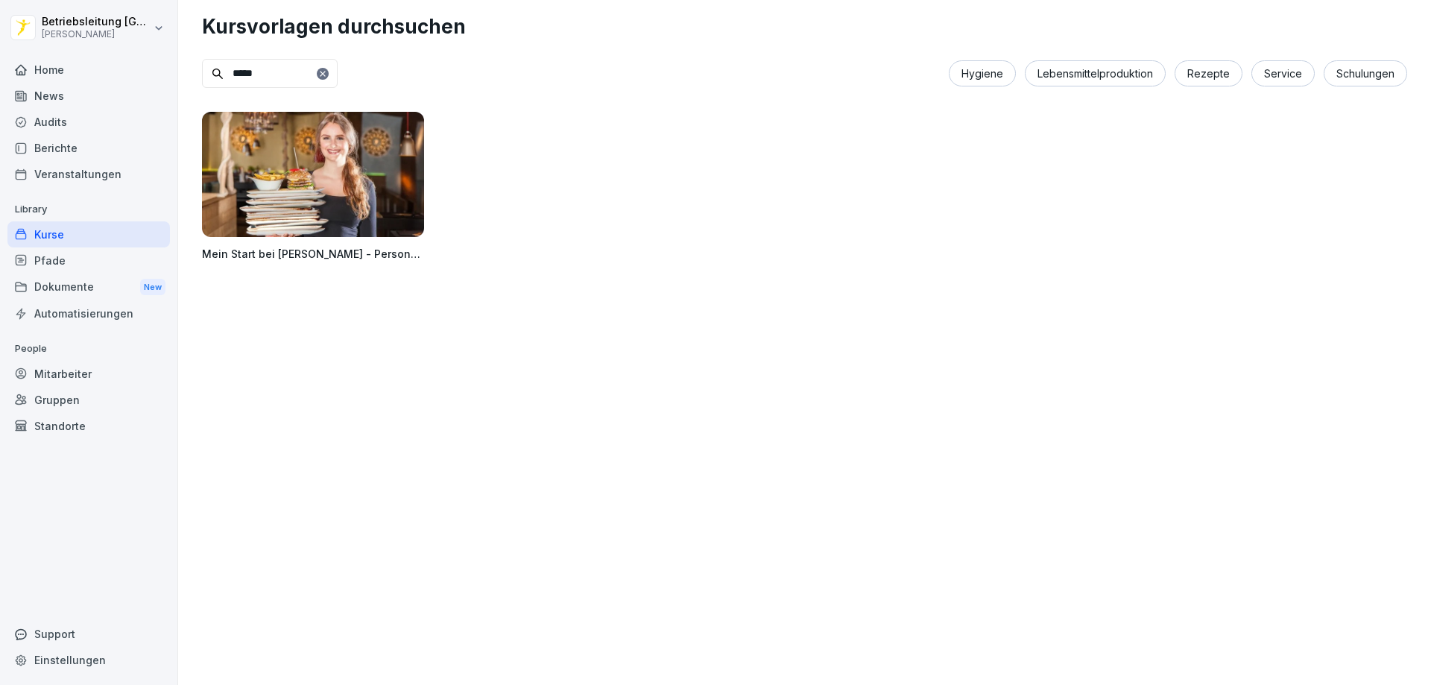
type input "****"
click at [324, 198] on img at bounding box center [313, 174] width 222 height 125
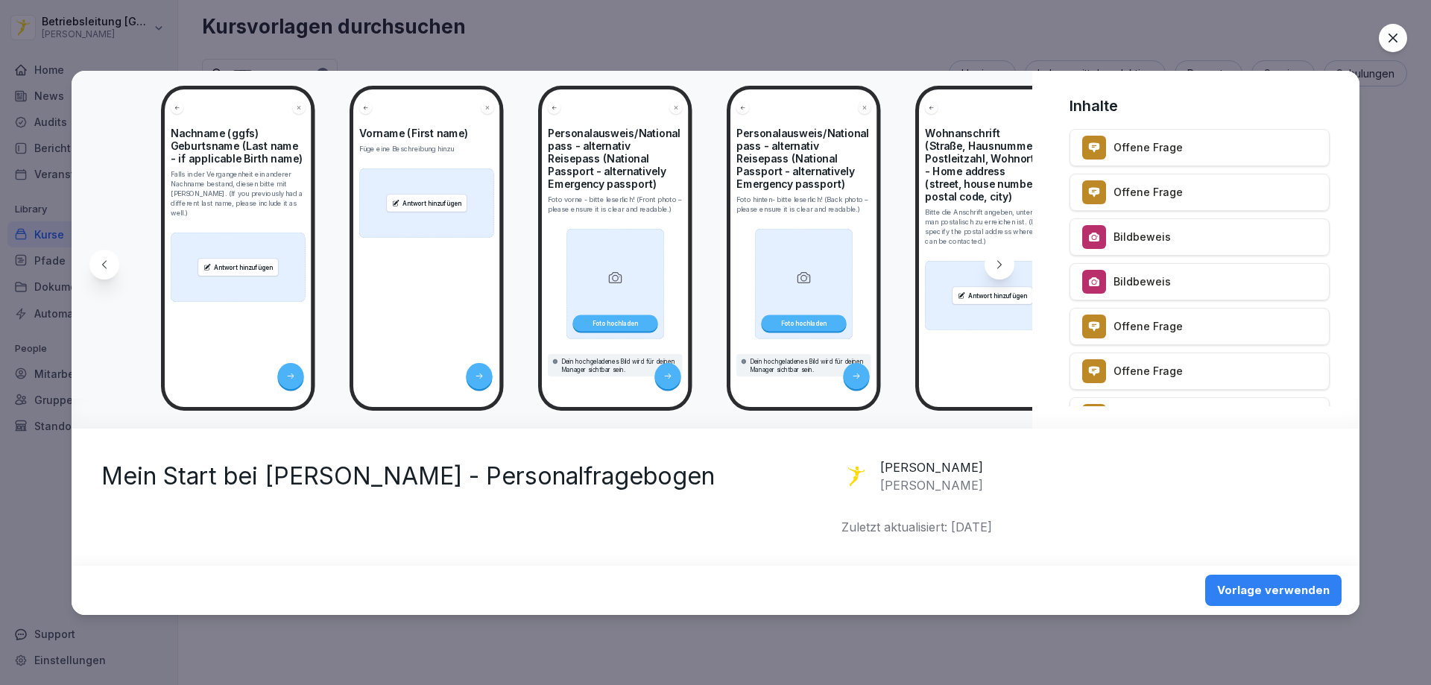
click at [1270, 587] on div "Vorlage verwenden" at bounding box center [1273, 590] width 113 height 16
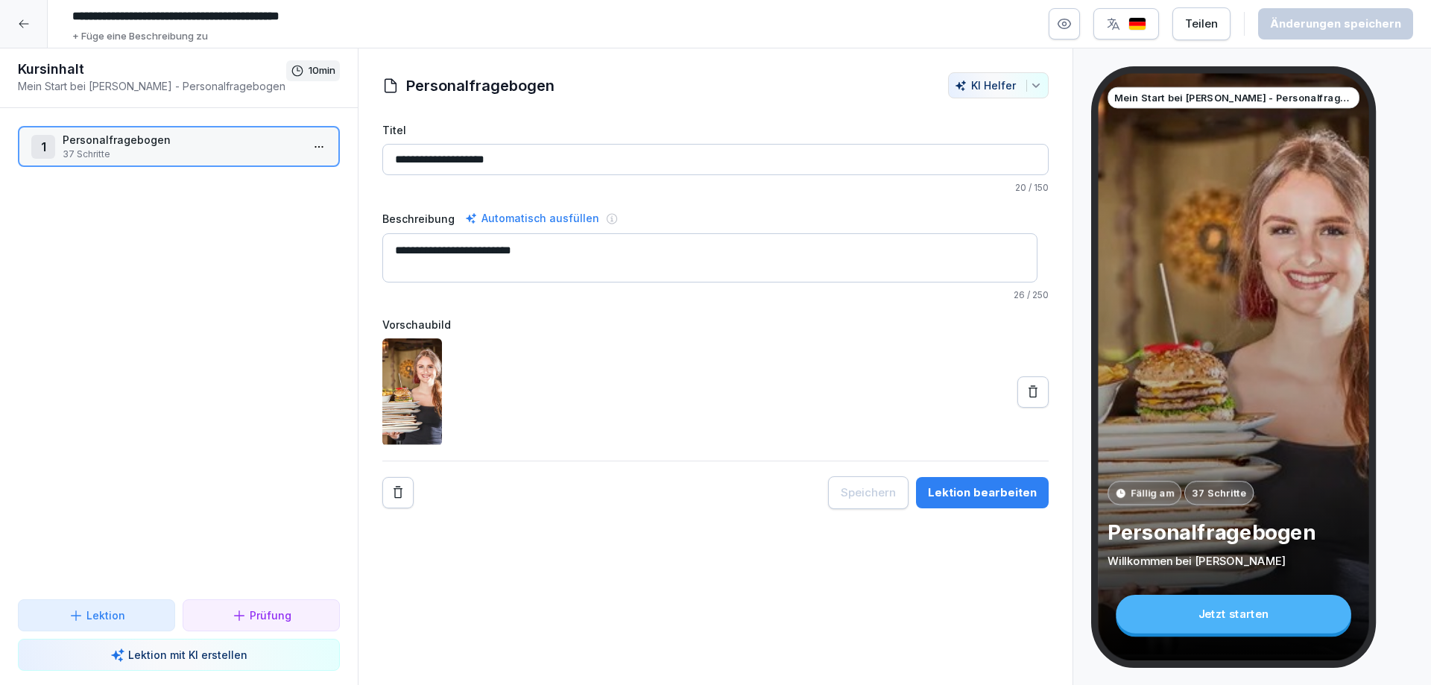
click at [619, 164] on input "**********" at bounding box center [715, 159] width 666 height 31
click at [1031, 91] on button "KI Helfer" at bounding box center [998, 85] width 101 height 26
click at [1031, 90] on button "KI Helfer" at bounding box center [998, 85] width 101 height 26
click at [209, 87] on p "Mein Start bei [PERSON_NAME] - Personalfragebogen" at bounding box center [152, 86] width 268 height 16
click at [947, 493] on div "Lektion bearbeiten" at bounding box center [982, 493] width 109 height 16
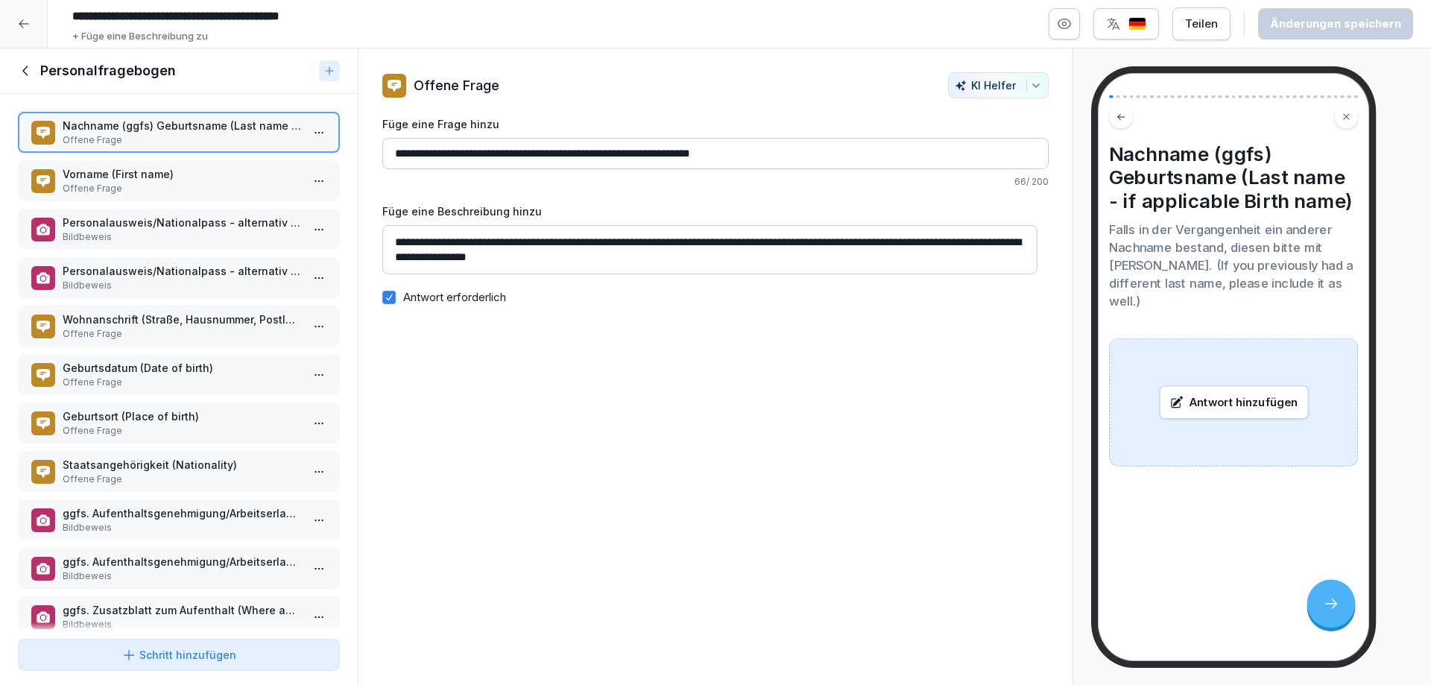
click at [37, 76] on div "Personalfragebogen" at bounding box center [165, 71] width 295 height 18
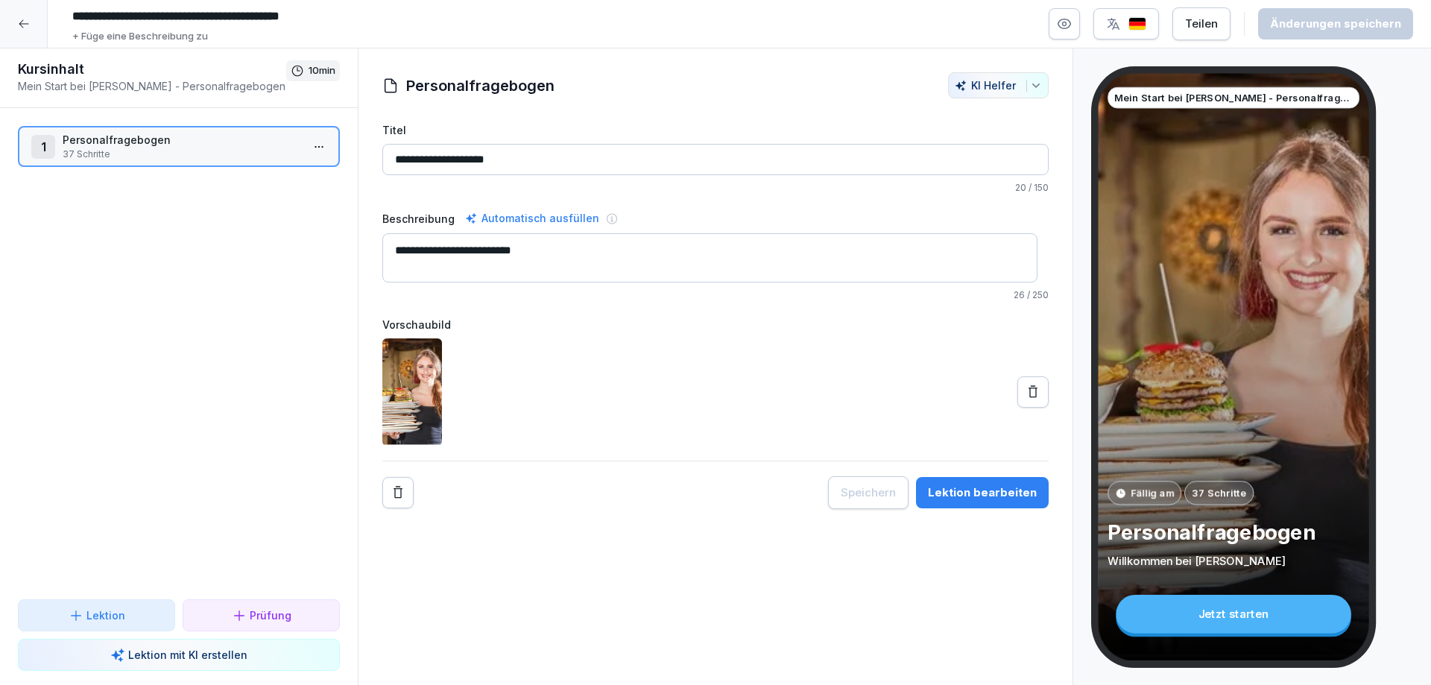
click at [21, 22] on icon at bounding box center [24, 24] width 10 height 8
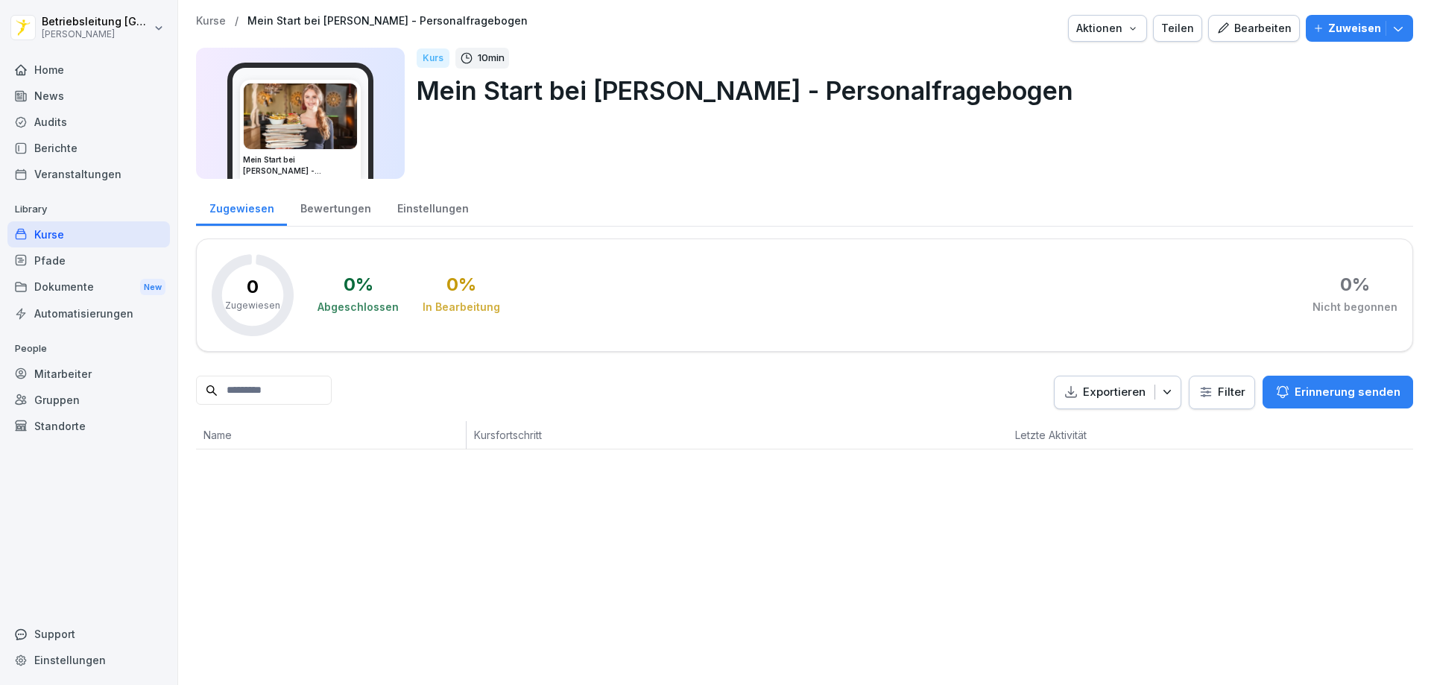
click at [285, 394] on input at bounding box center [264, 390] width 136 height 29
type input "******"
click at [321, 391] on icon at bounding box center [316, 390] width 9 height 9
click at [328, 205] on div "Bewertungen" at bounding box center [335, 207] width 97 height 38
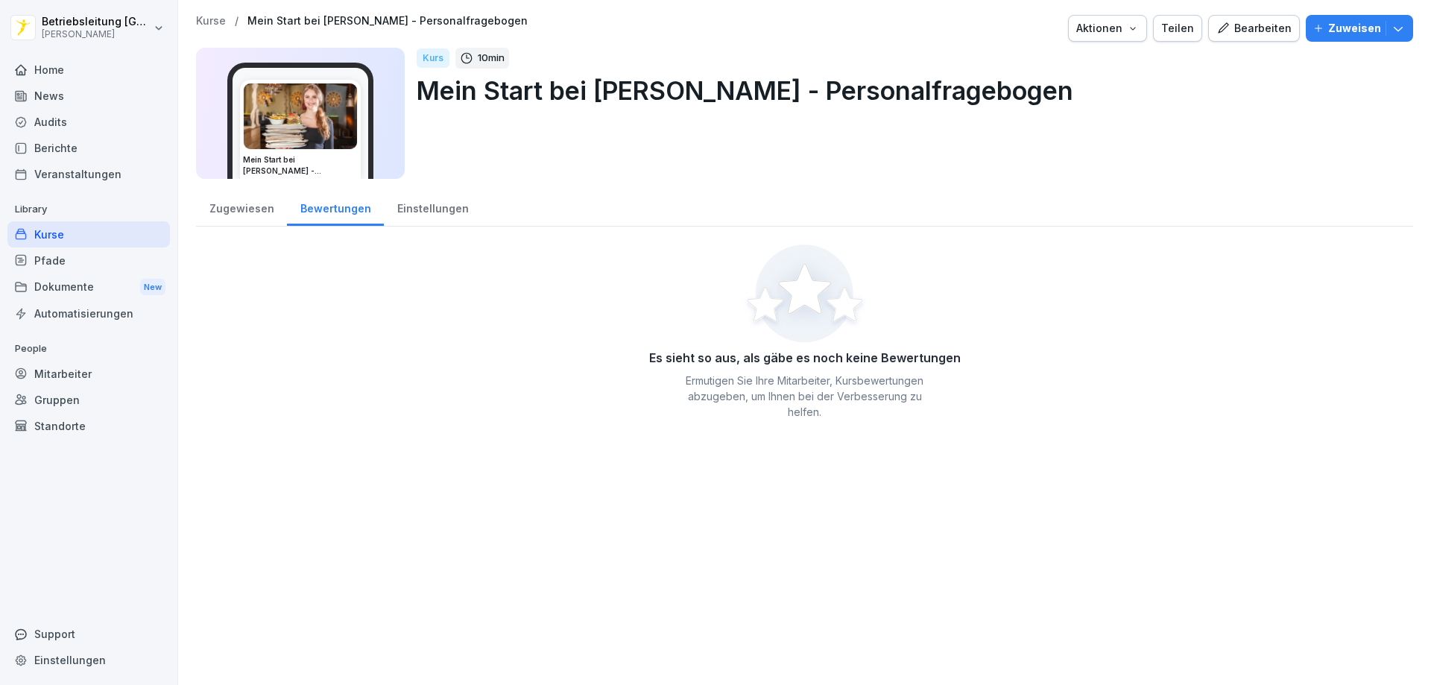
click at [414, 206] on div "Einstellungen" at bounding box center [433, 207] width 98 height 38
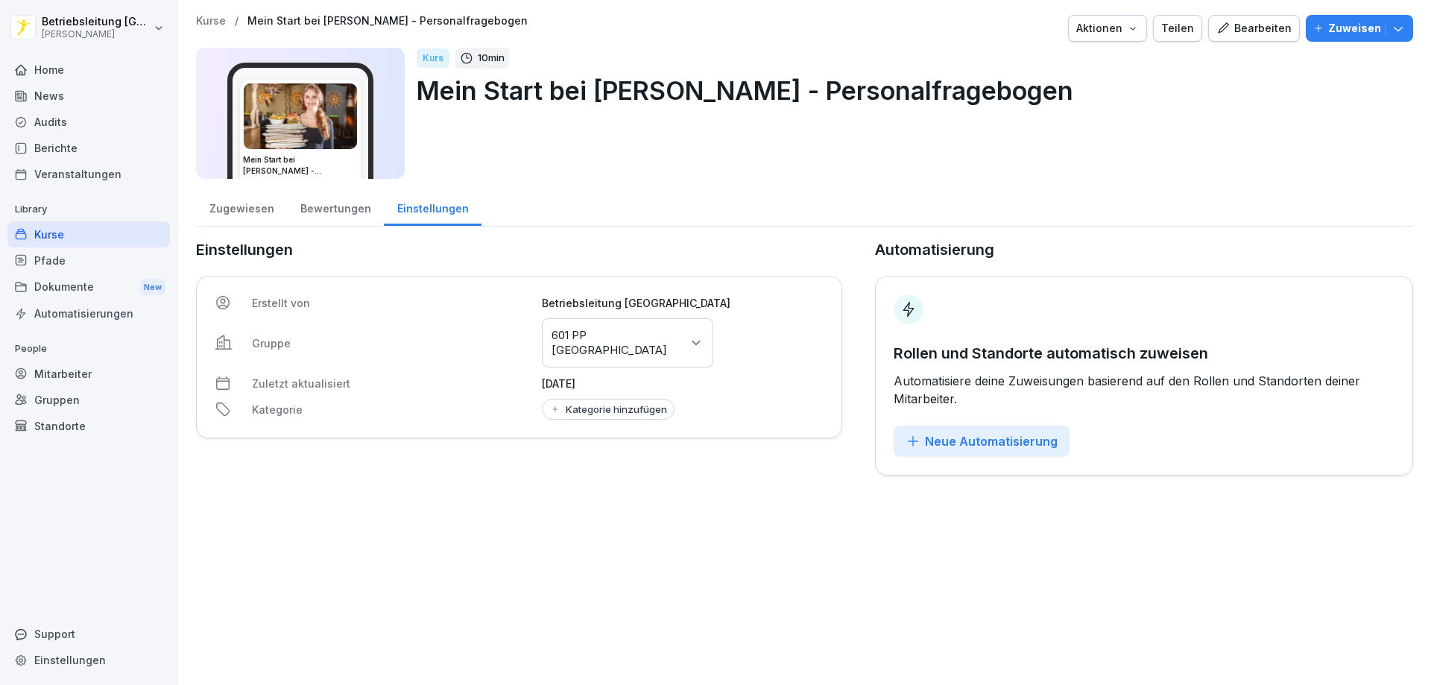
click at [326, 206] on div "Bewertungen" at bounding box center [335, 207] width 97 height 38
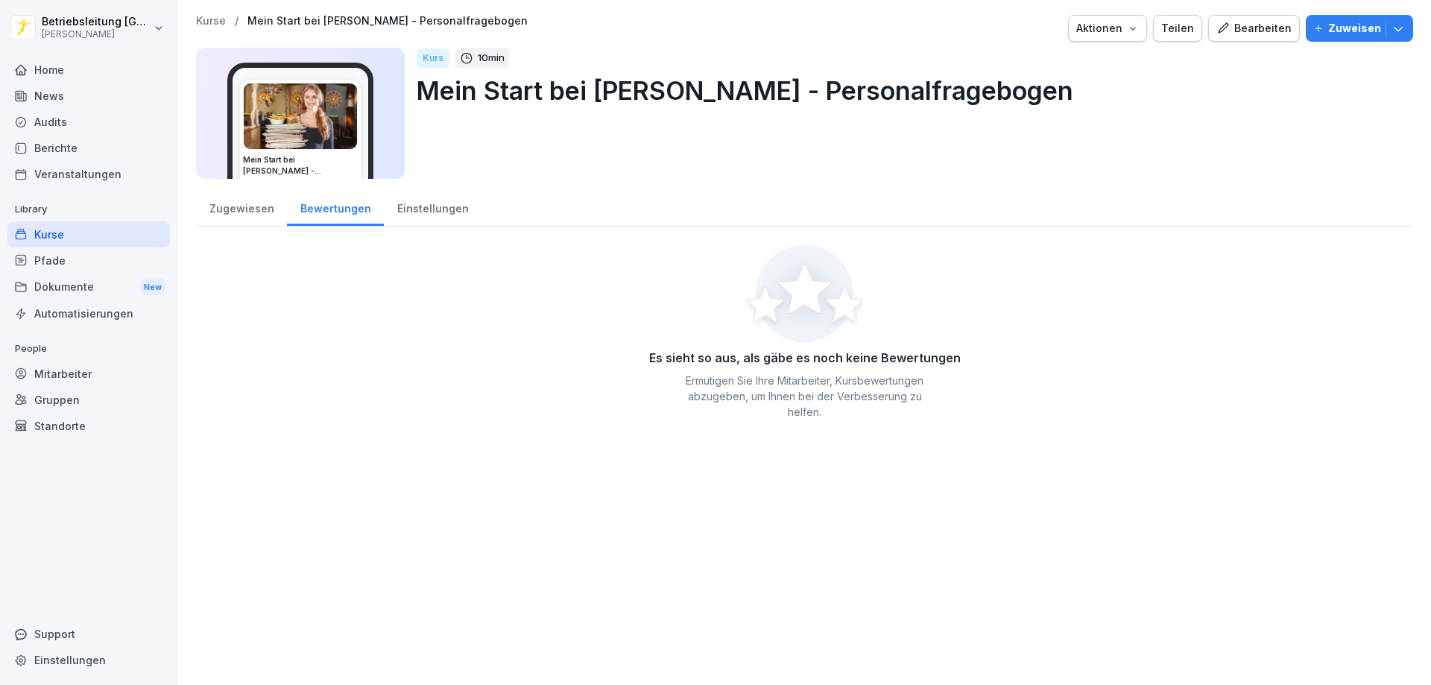
click at [218, 206] on div "Zugewiesen" at bounding box center [241, 207] width 91 height 38
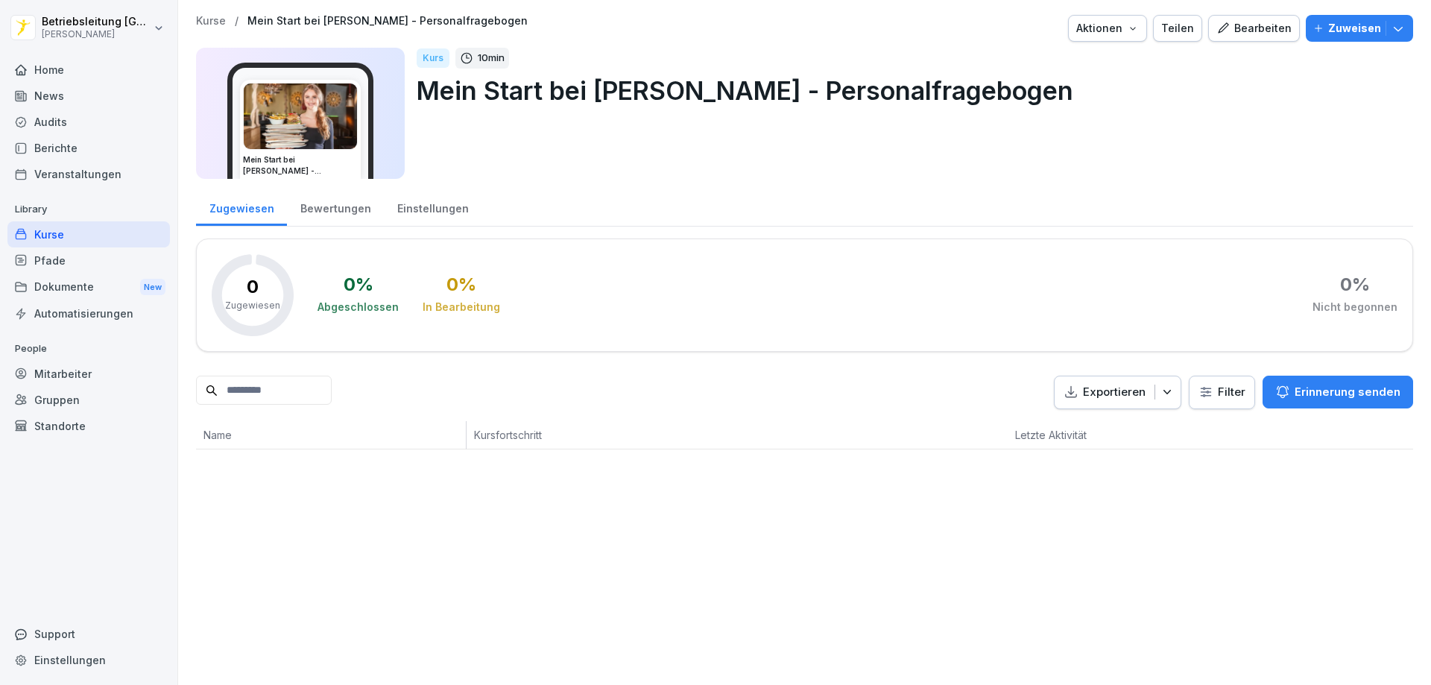
click at [845, 461] on div "Kurse / Mein Start bei [PERSON_NAME] - Personalfragebogen Aktionen Teilen Bearb…" at bounding box center [804, 232] width 1253 height 464
click at [234, 212] on div "Zugewiesen" at bounding box center [241, 207] width 91 height 38
click at [1356, 31] on p "Zuweisen" at bounding box center [1354, 28] width 53 height 16
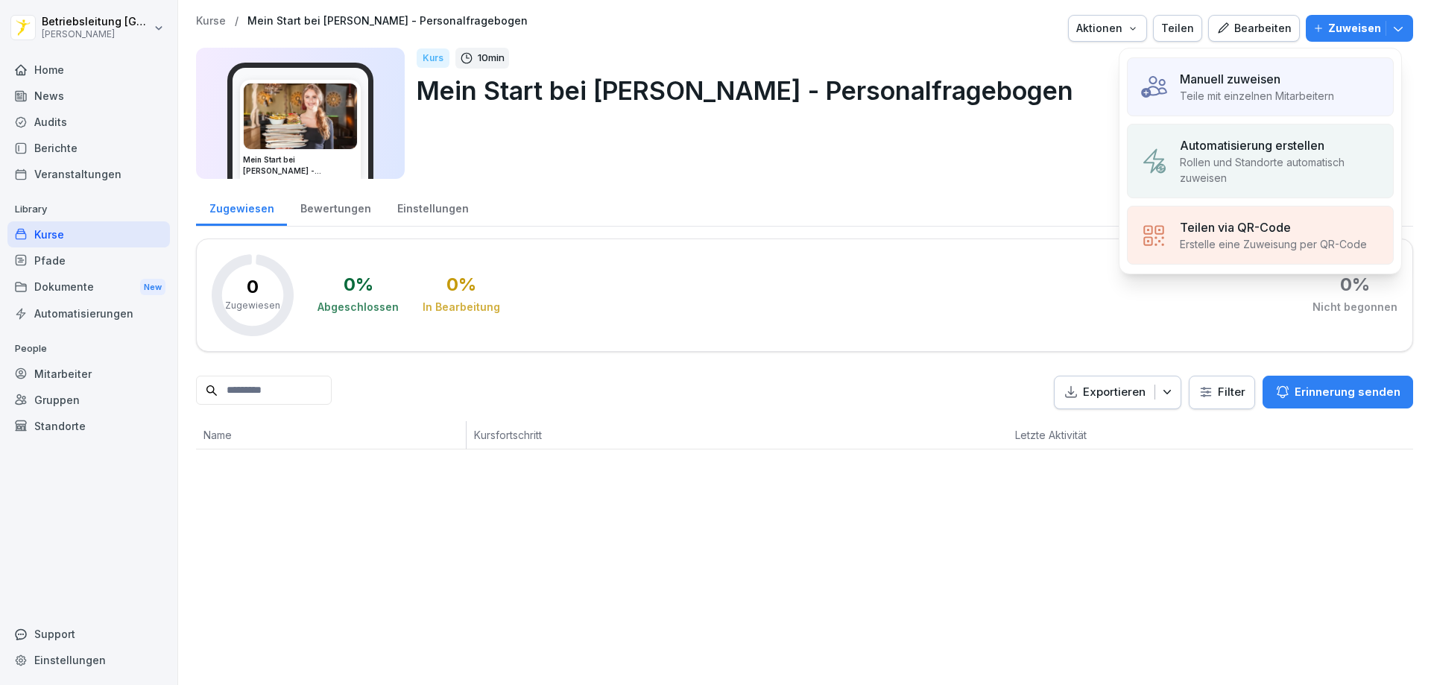
click at [1280, 78] on p "Manuell zuweisen" at bounding box center [1230, 79] width 101 height 18
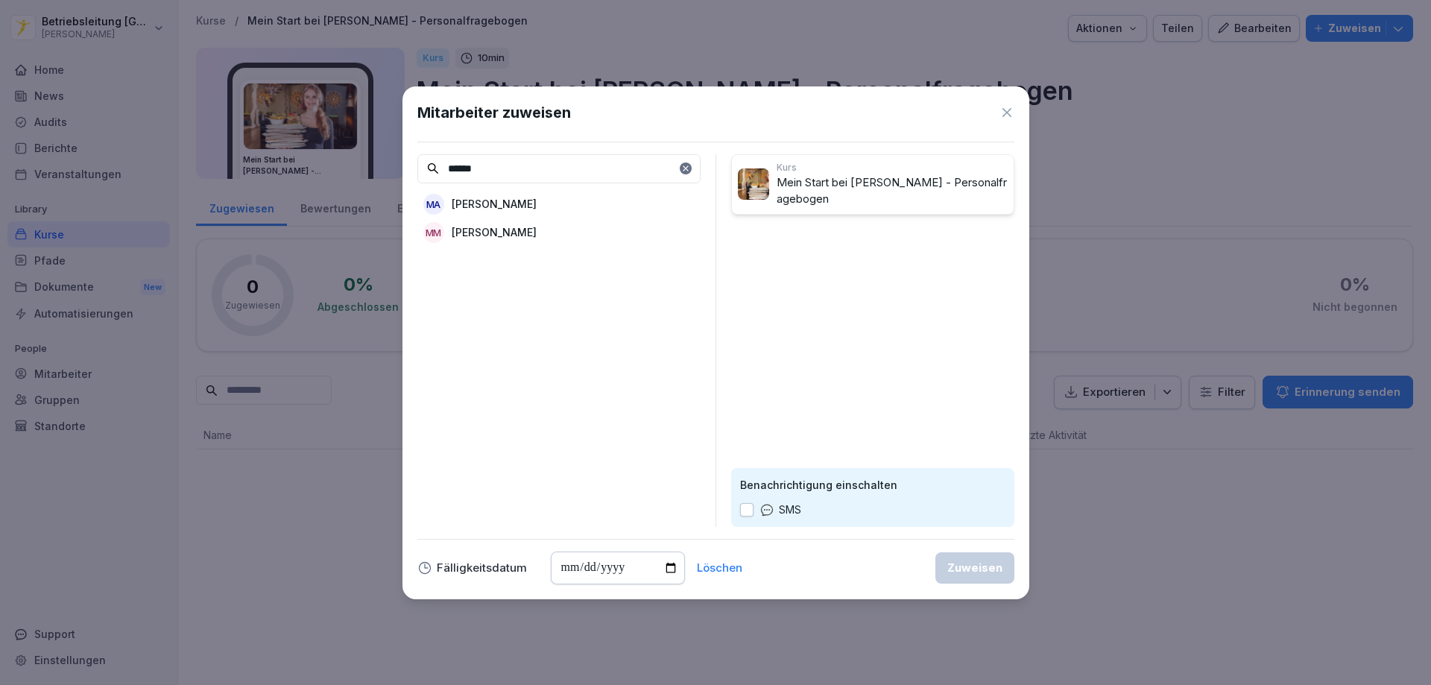
type input "******"
click at [532, 228] on div "MM [PERSON_NAME]" at bounding box center [558, 232] width 283 height 27
click at [979, 569] on div "Zuweisen" at bounding box center [974, 568] width 55 height 16
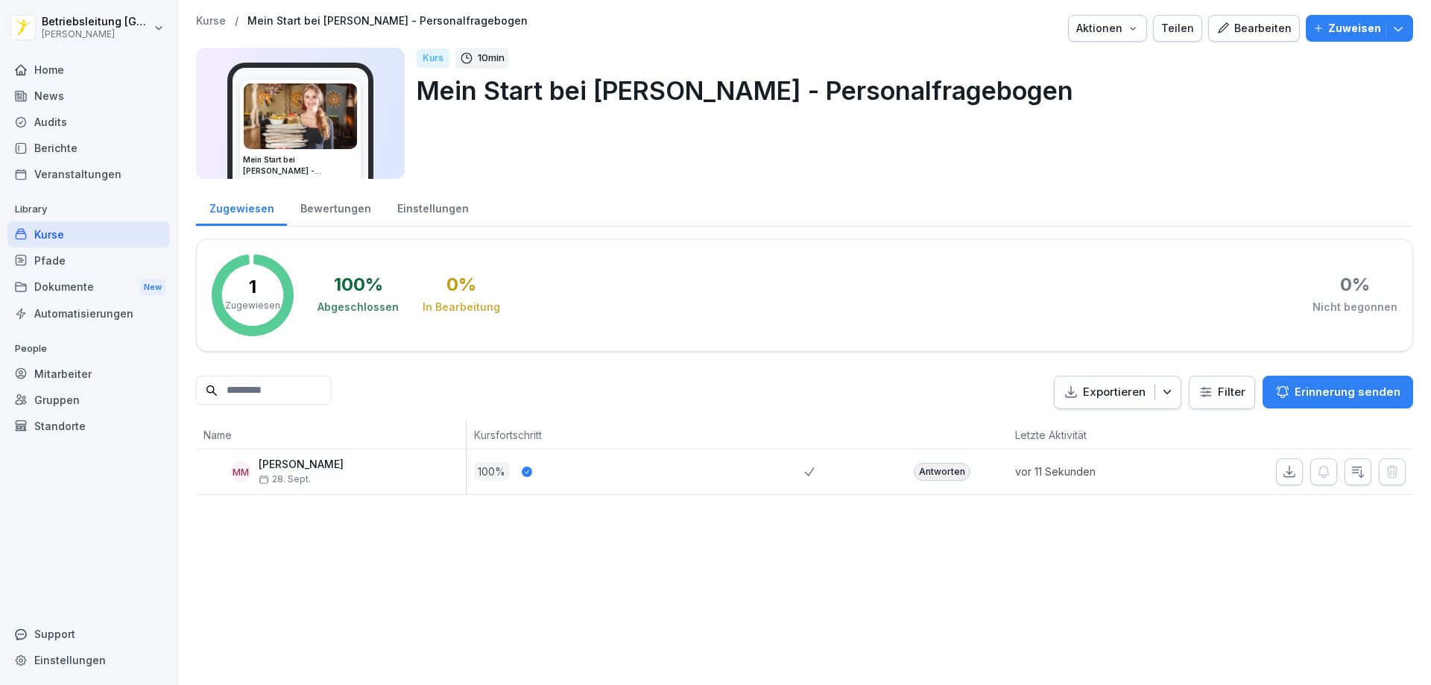
click at [948, 467] on div "Antworten" at bounding box center [942, 472] width 57 height 18
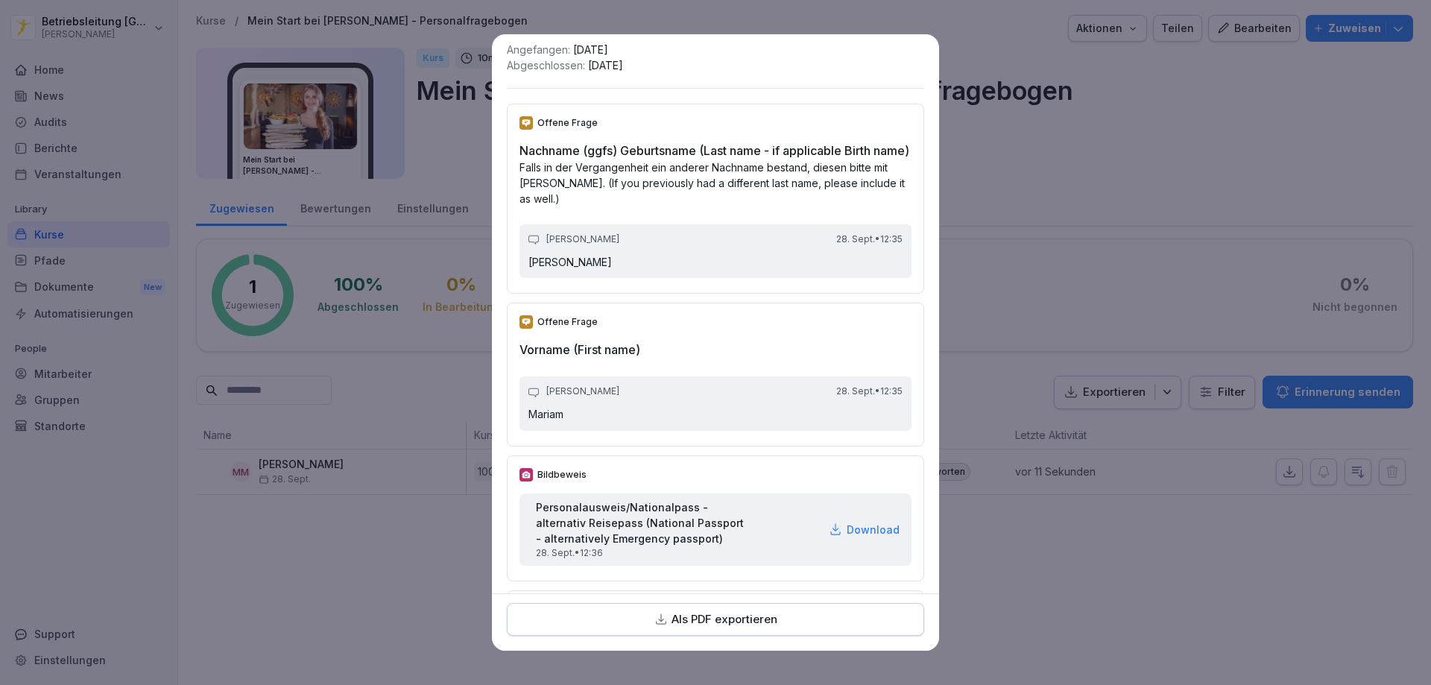
scroll to position [149, 0]
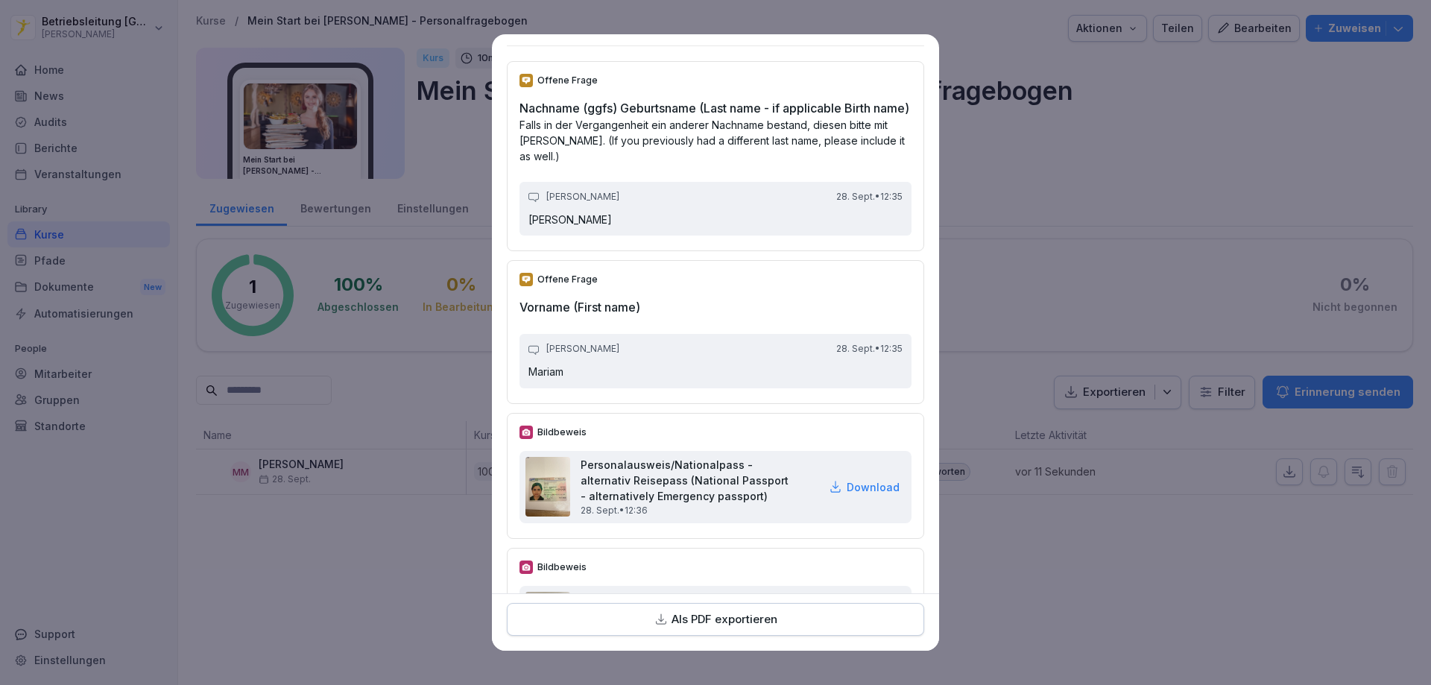
click at [706, 631] on button "Als PDF exportieren" at bounding box center [715, 620] width 417 height 34
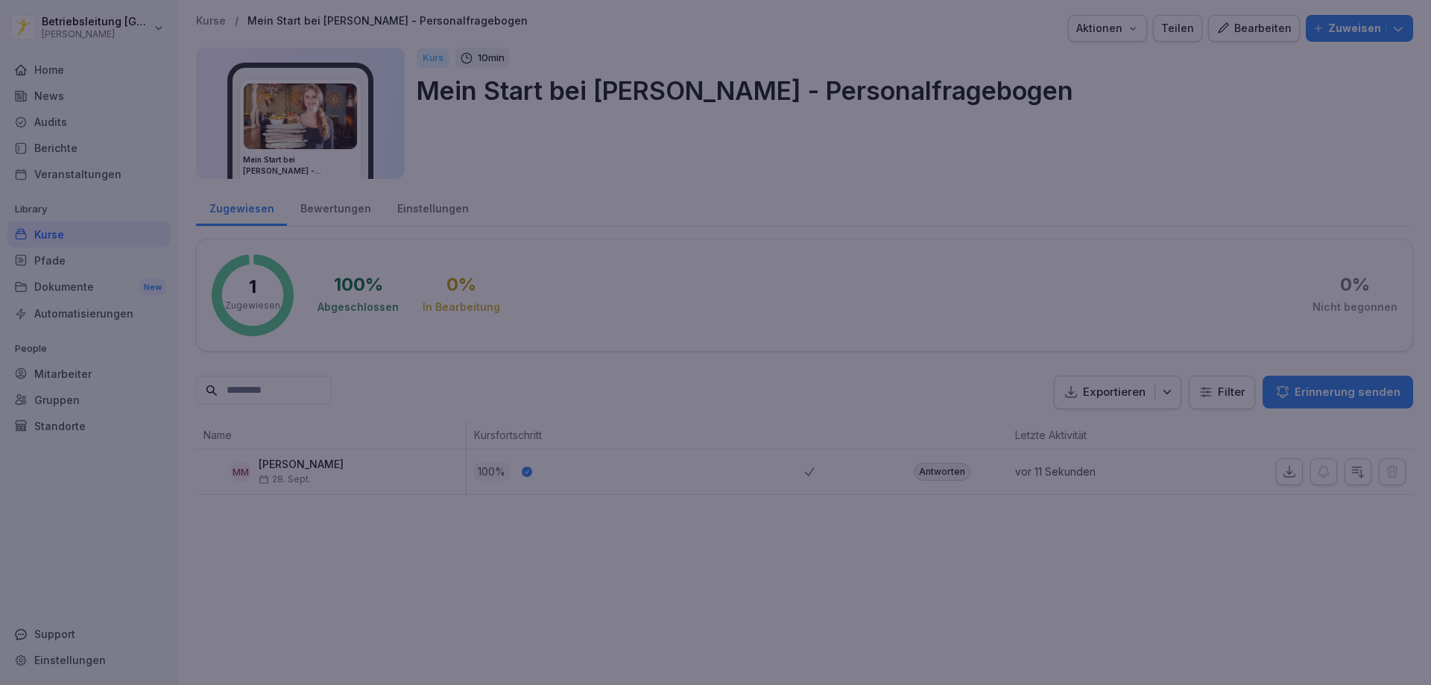
click at [1008, 79] on div at bounding box center [715, 342] width 1431 height 685
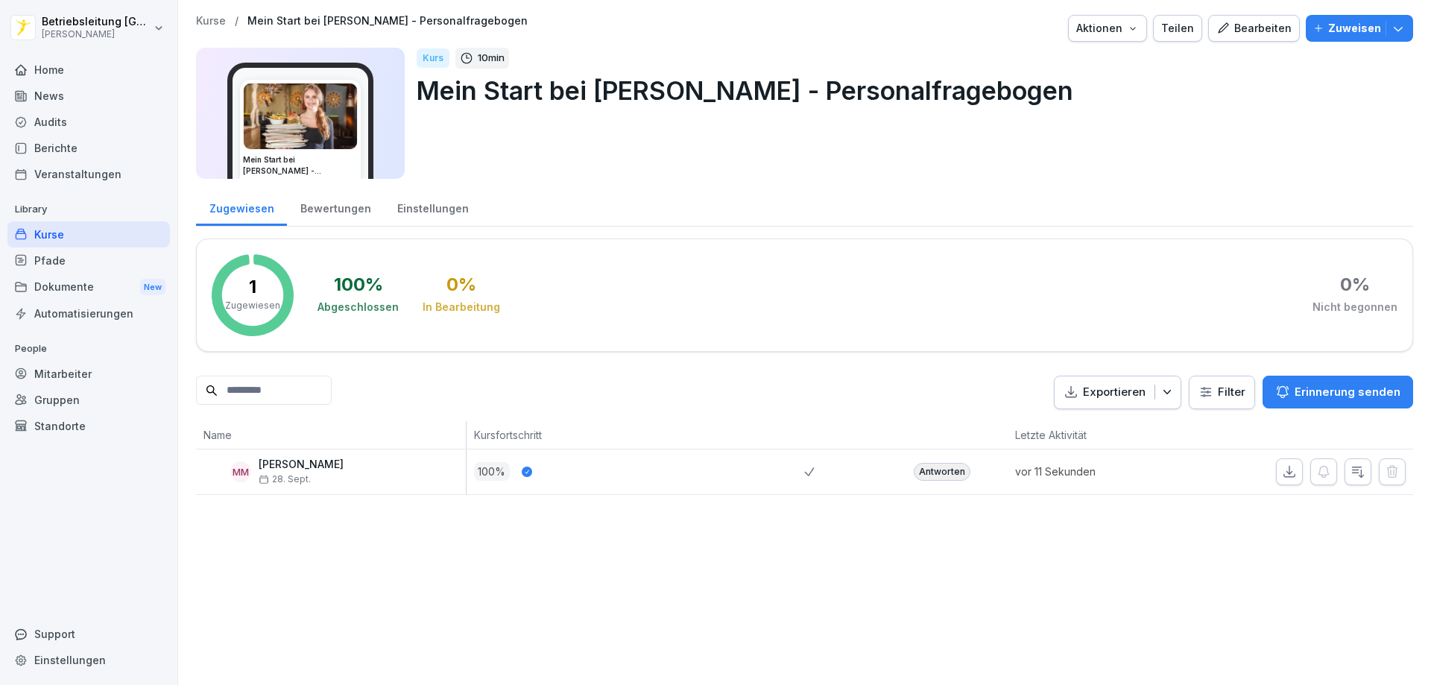
click at [82, 262] on div "Pfade" at bounding box center [88, 260] width 162 height 26
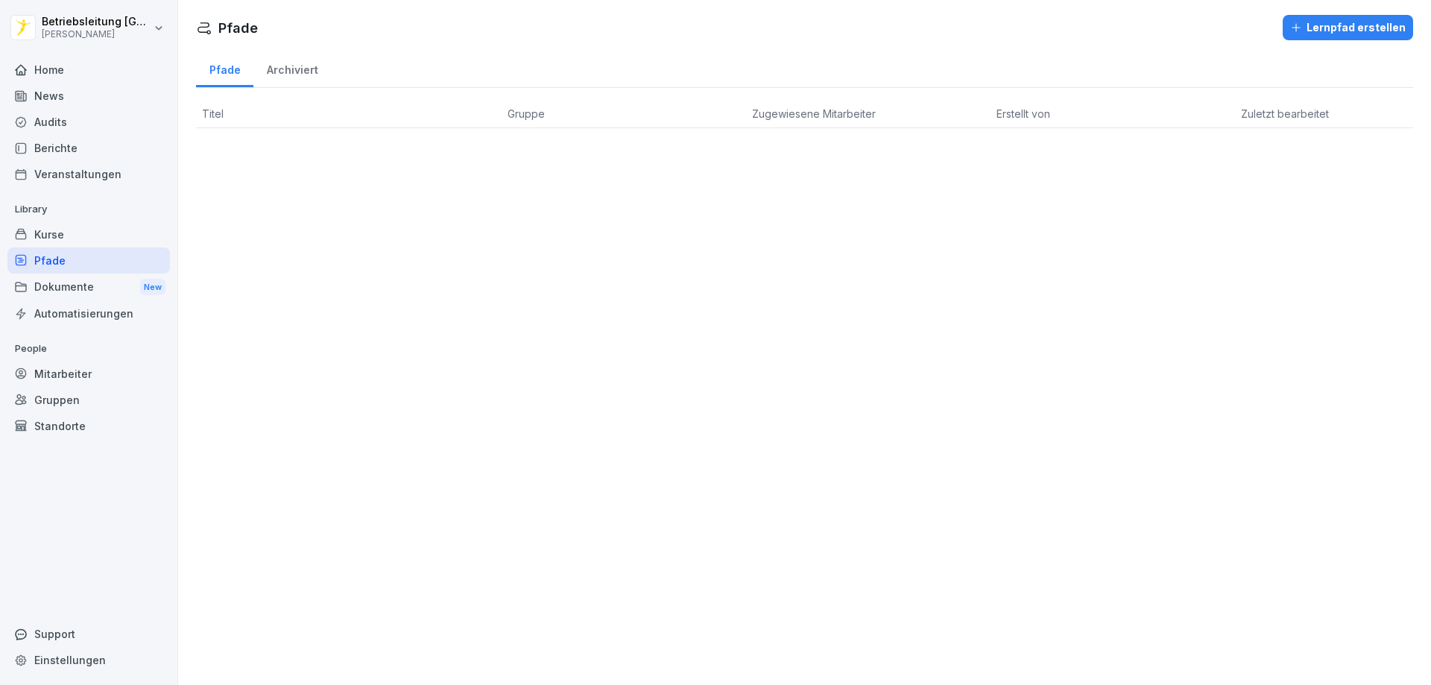
click at [85, 237] on div "Kurse" at bounding box center [88, 234] width 162 height 26
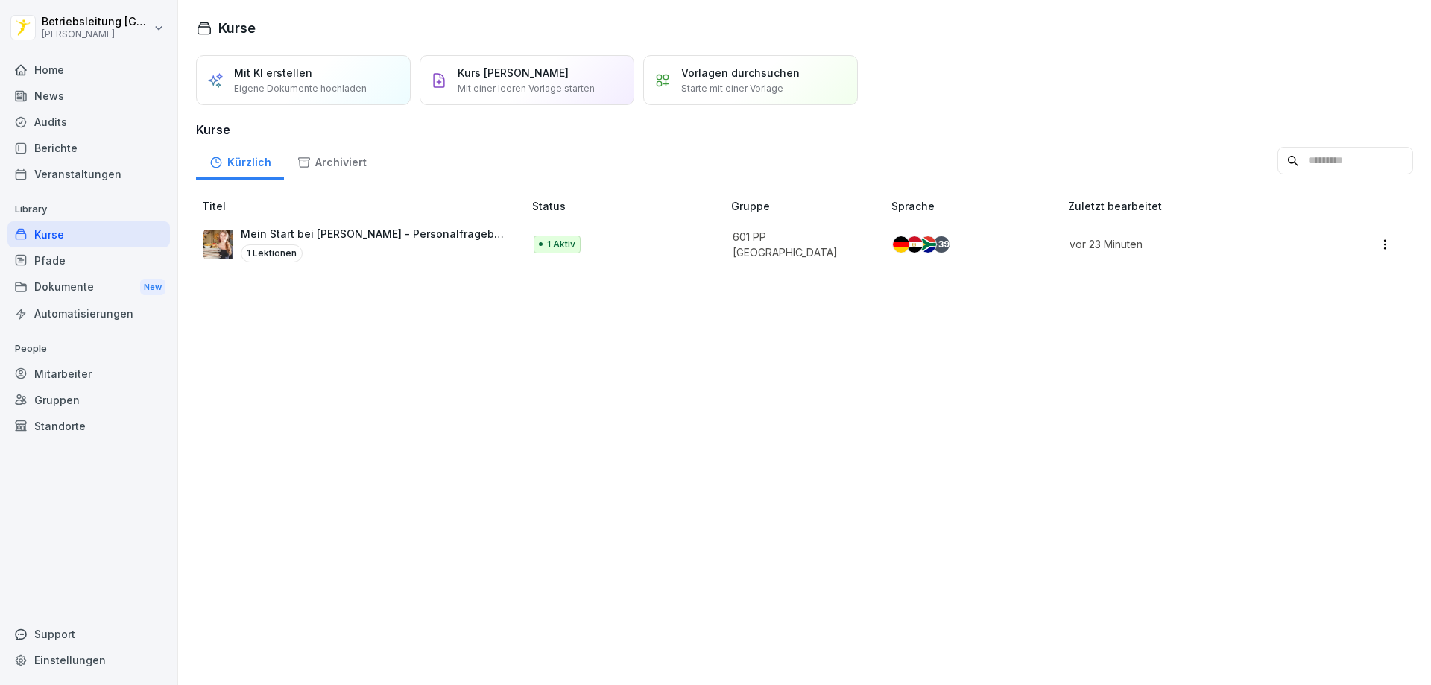
click at [81, 269] on div "Pfade" at bounding box center [88, 260] width 162 height 26
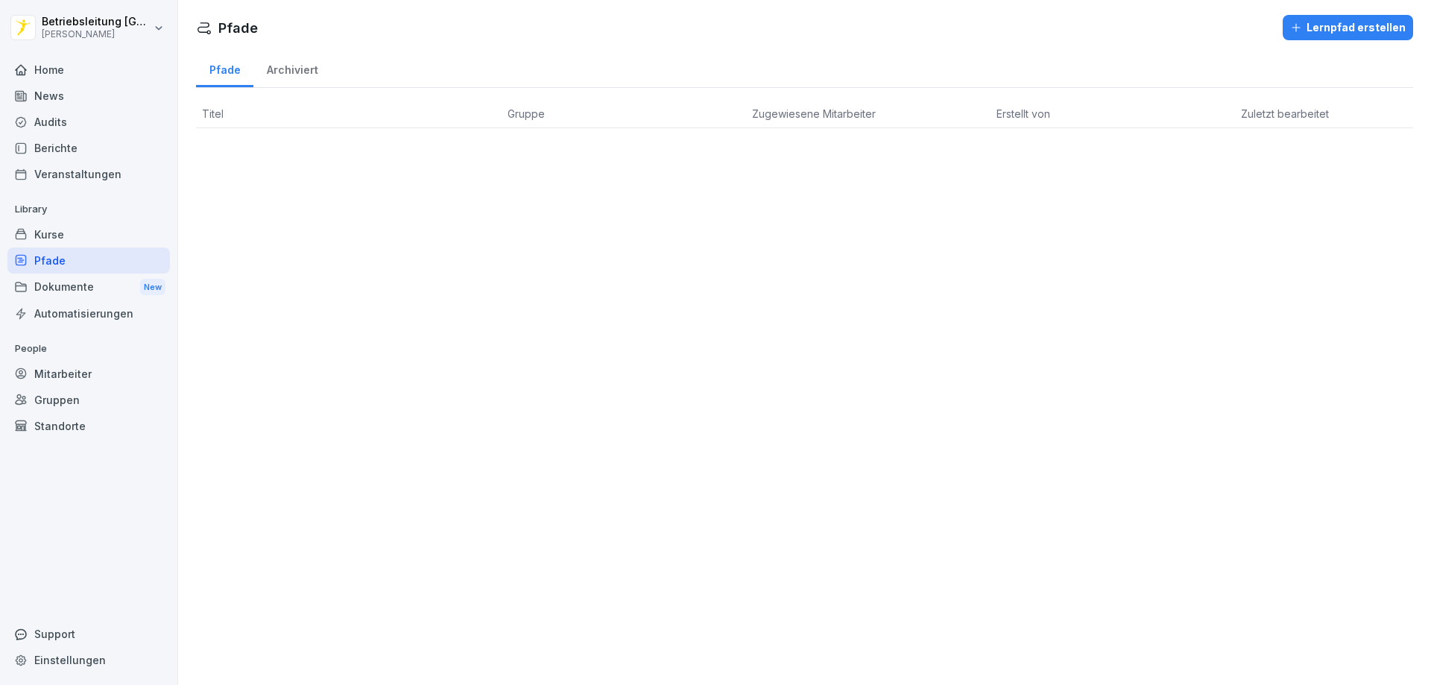
click at [264, 98] on div "Pfade Archiviert Titel Gruppe Zugewiesene Mitarbeiter Erstellt von Zuletzt bear…" at bounding box center [804, 94] width 1253 height 91
click at [891, 113] on th "Zugewiesene Mitarbeiter" at bounding box center [868, 114] width 244 height 28
click at [277, 77] on div "Archiviert" at bounding box center [292, 68] width 78 height 38
click at [227, 73] on div "Pfade" at bounding box center [224, 68] width 57 height 38
click at [1320, 26] on div "Lernpfad erstellen" at bounding box center [1348, 27] width 116 height 16
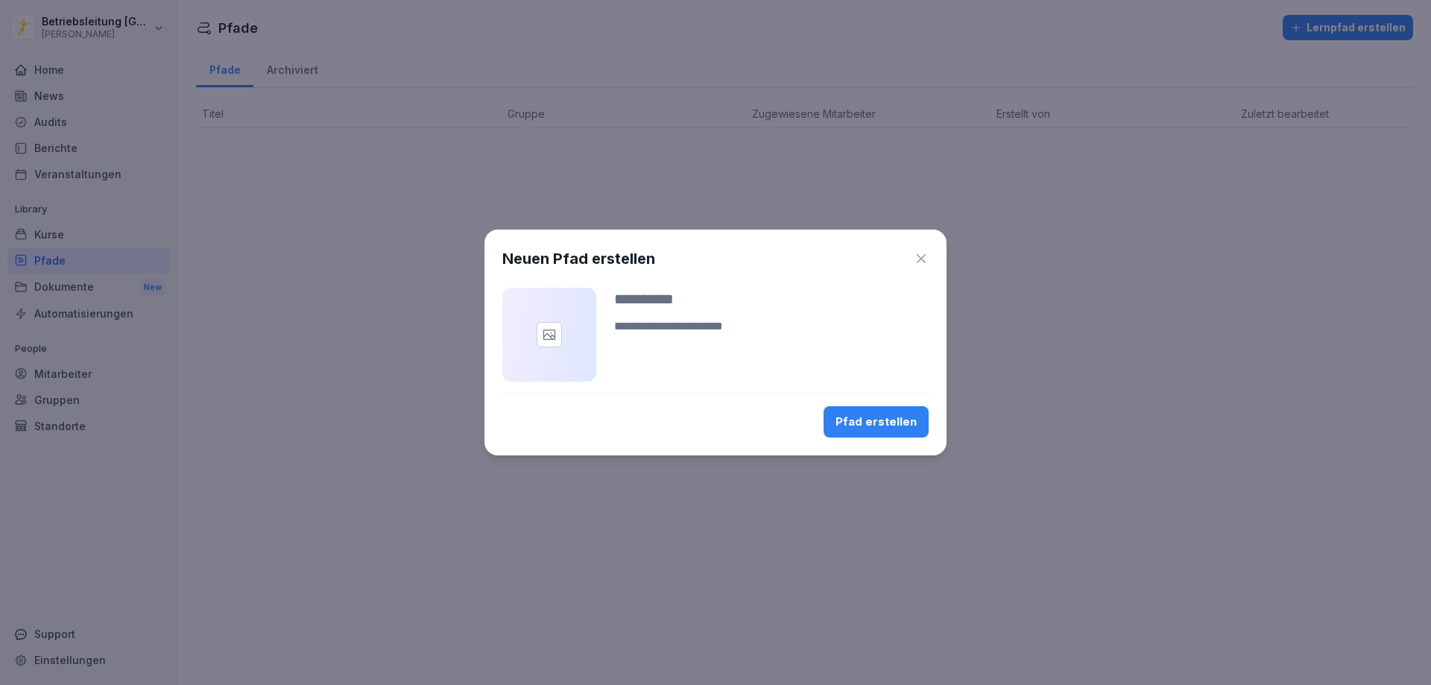
click at [865, 426] on div "Pfad erstellen" at bounding box center [876, 422] width 81 height 16
click at [899, 418] on div "Pfad erstellen" at bounding box center [876, 422] width 81 height 16
click at [926, 253] on icon "button" at bounding box center [921, 258] width 15 height 15
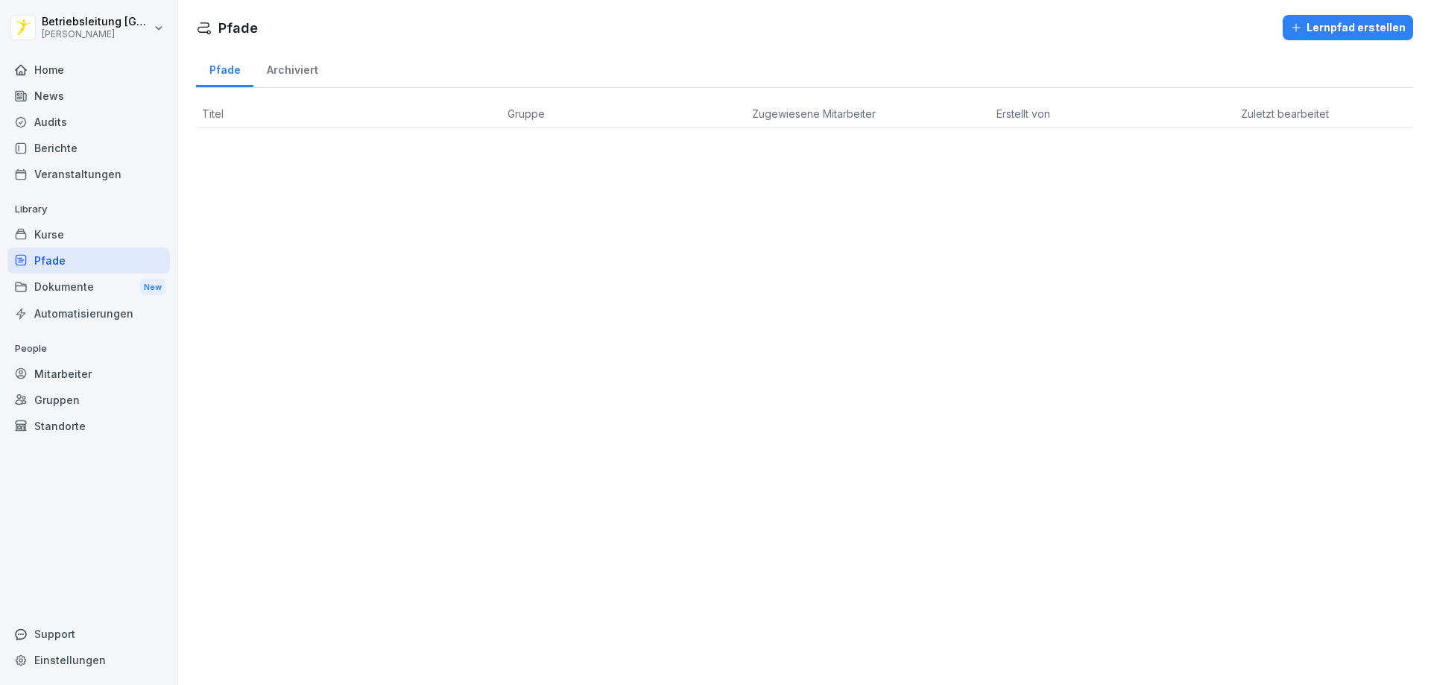
click at [297, 69] on div "Archiviert" at bounding box center [292, 68] width 78 height 38
click at [236, 69] on div "Pfade" at bounding box center [224, 68] width 57 height 38
click at [94, 264] on div "Pfade" at bounding box center [88, 260] width 162 height 26
click at [74, 265] on div "Pfade" at bounding box center [88, 260] width 162 height 26
click at [92, 294] on div "Dokumente New" at bounding box center [88, 288] width 162 height 28
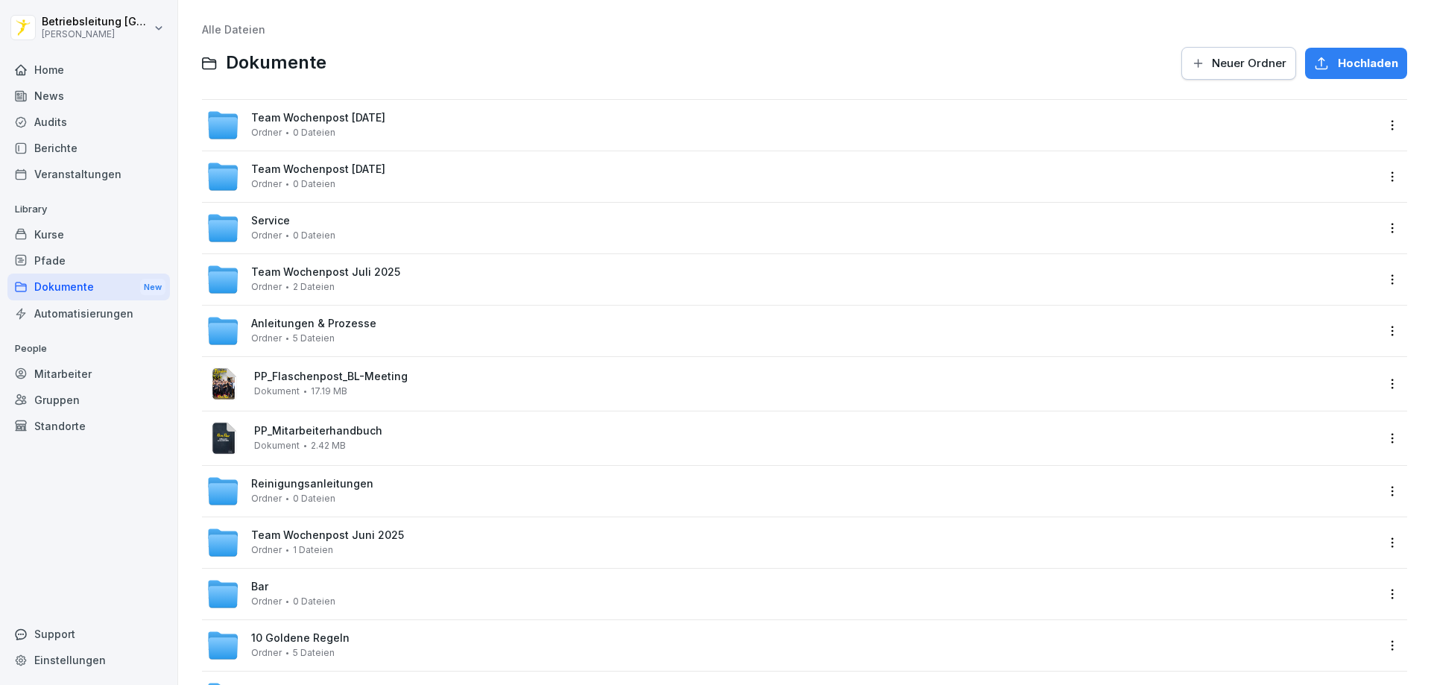
click at [72, 272] on div "Pfade" at bounding box center [88, 260] width 162 height 26
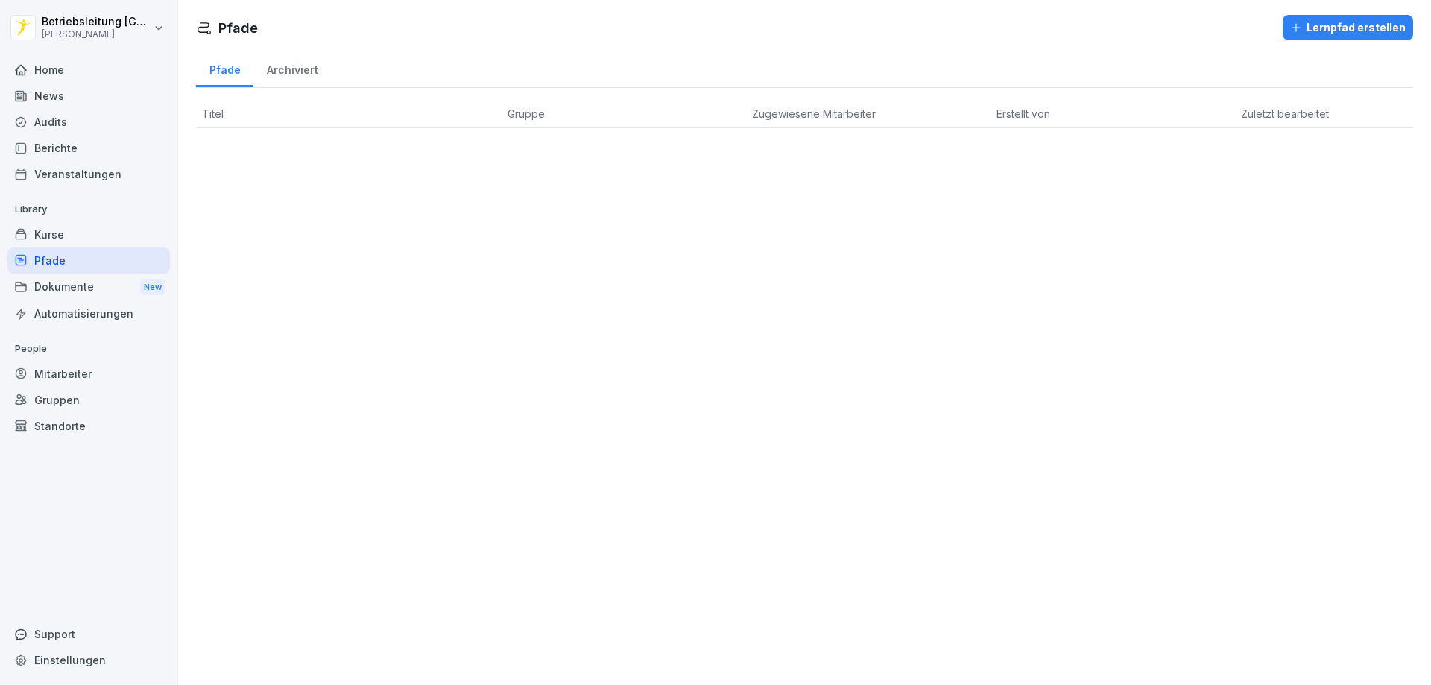
click at [218, 70] on div "Pfade" at bounding box center [224, 68] width 57 height 38
click at [65, 236] on div "Kurse" at bounding box center [88, 234] width 162 height 26
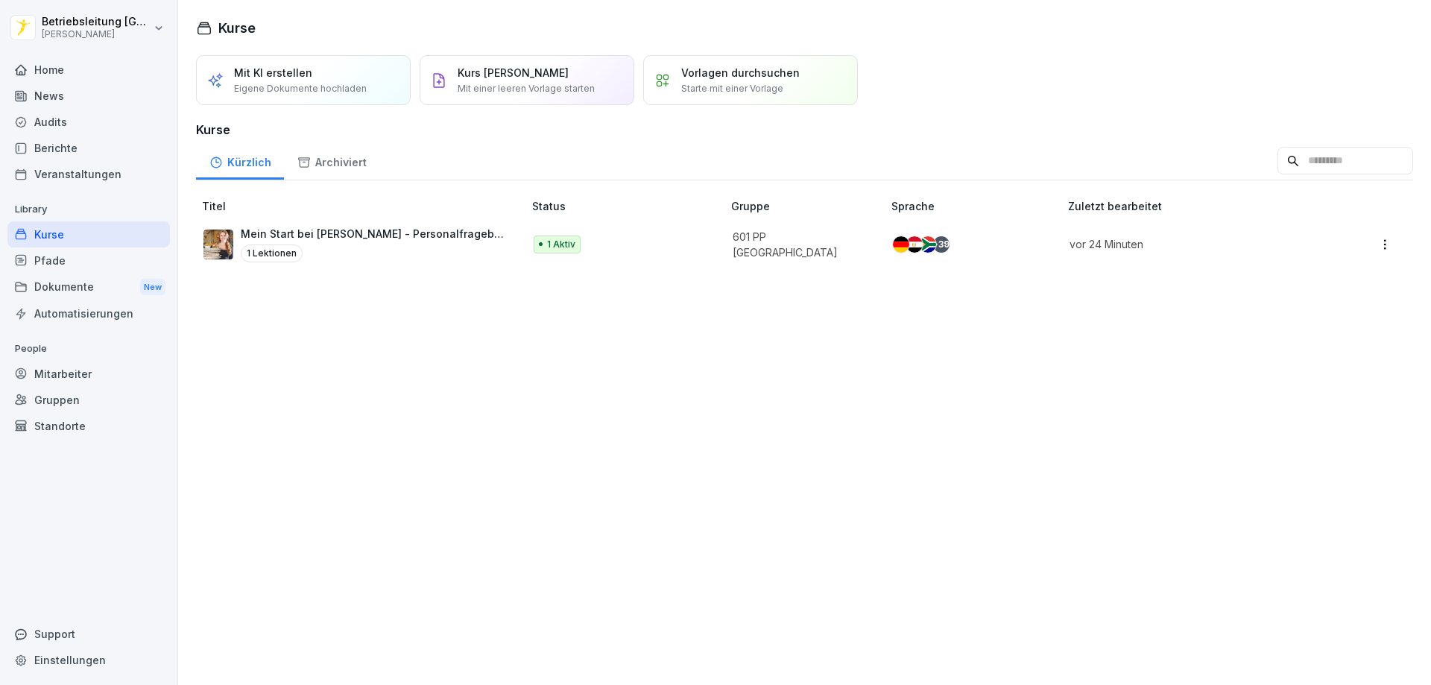
click at [66, 283] on div "Dokumente New" at bounding box center [88, 288] width 162 height 28
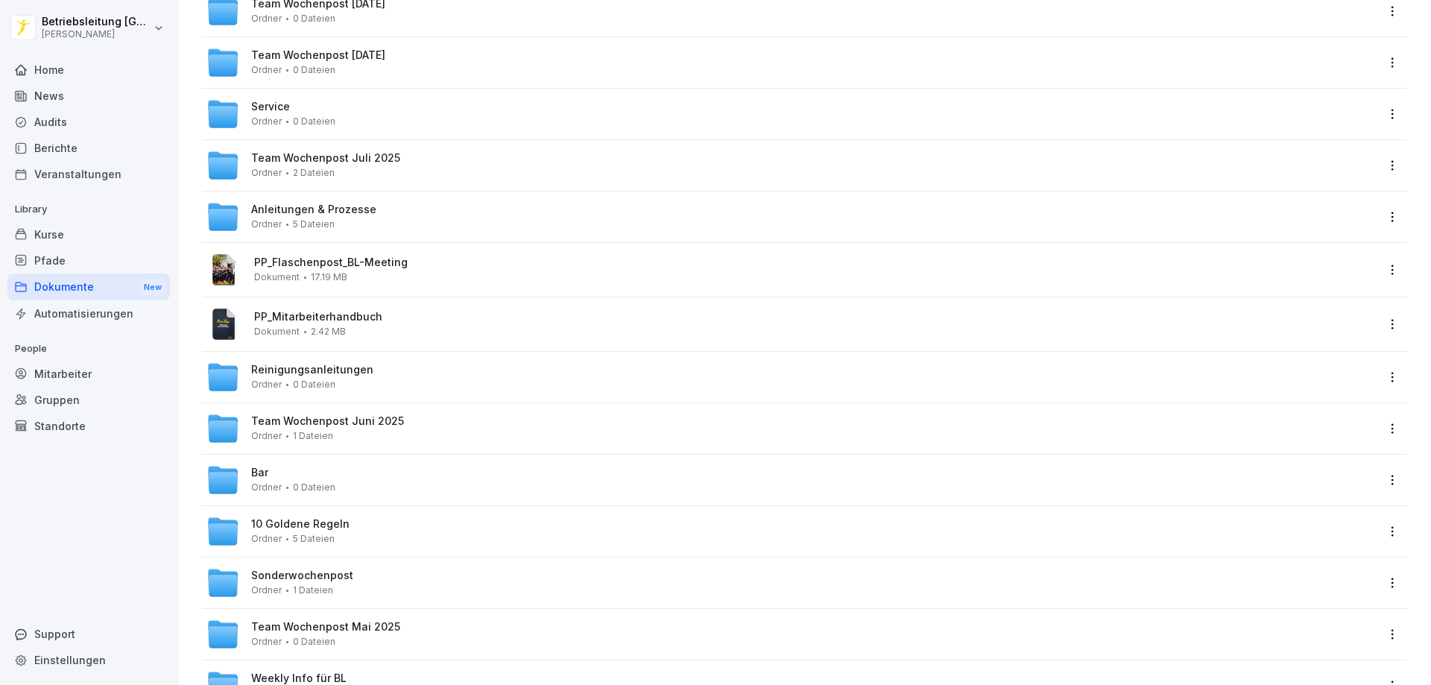
scroll to position [86, 0]
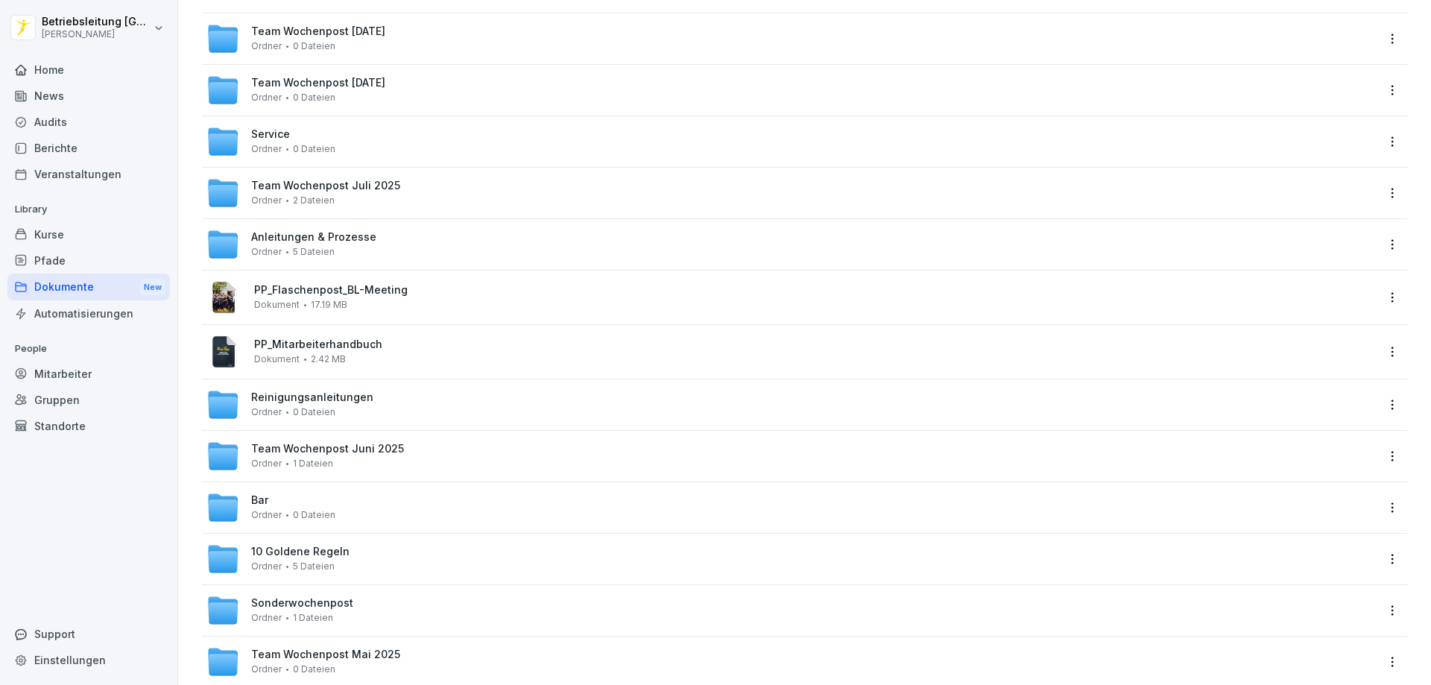
click at [57, 259] on div "Pfade" at bounding box center [88, 260] width 162 height 26
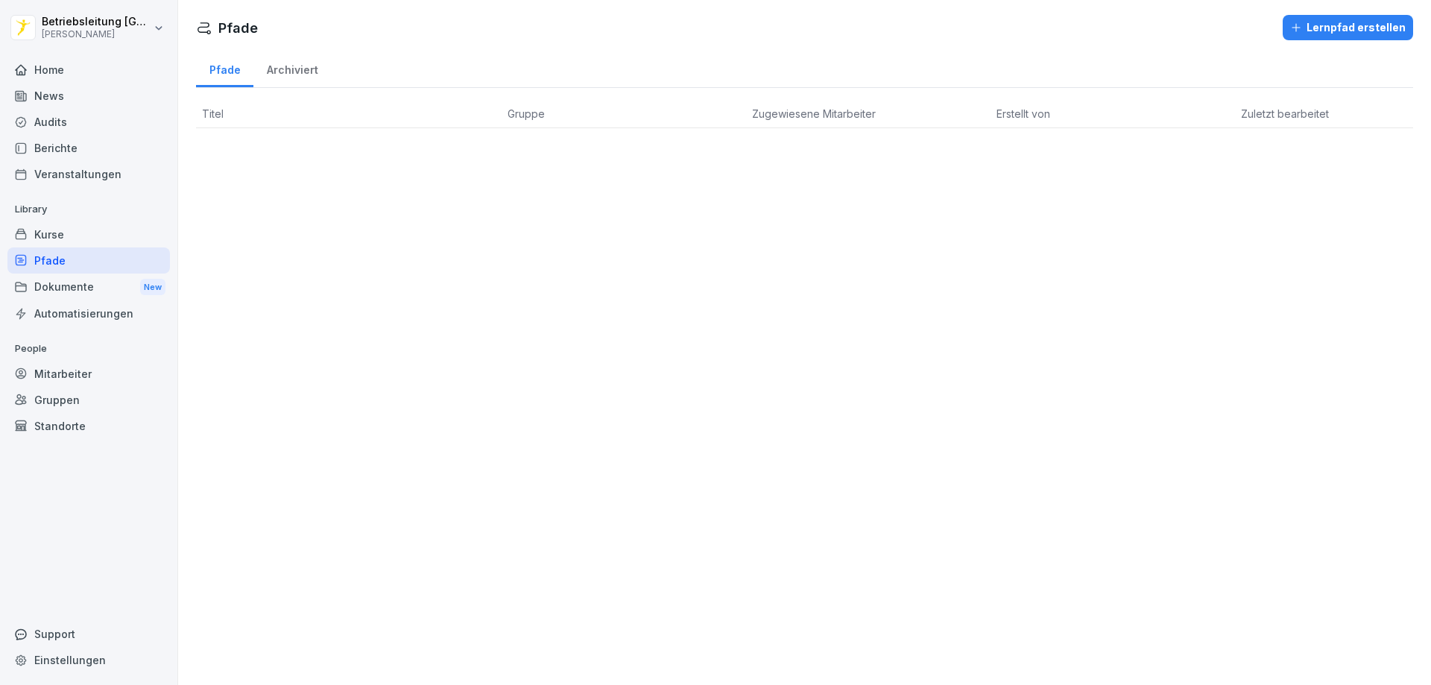
click at [277, 66] on div "Archiviert" at bounding box center [292, 68] width 78 height 38
click at [232, 63] on div "Pfade" at bounding box center [224, 68] width 57 height 38
click at [71, 290] on div "Dokumente New" at bounding box center [88, 288] width 162 height 28
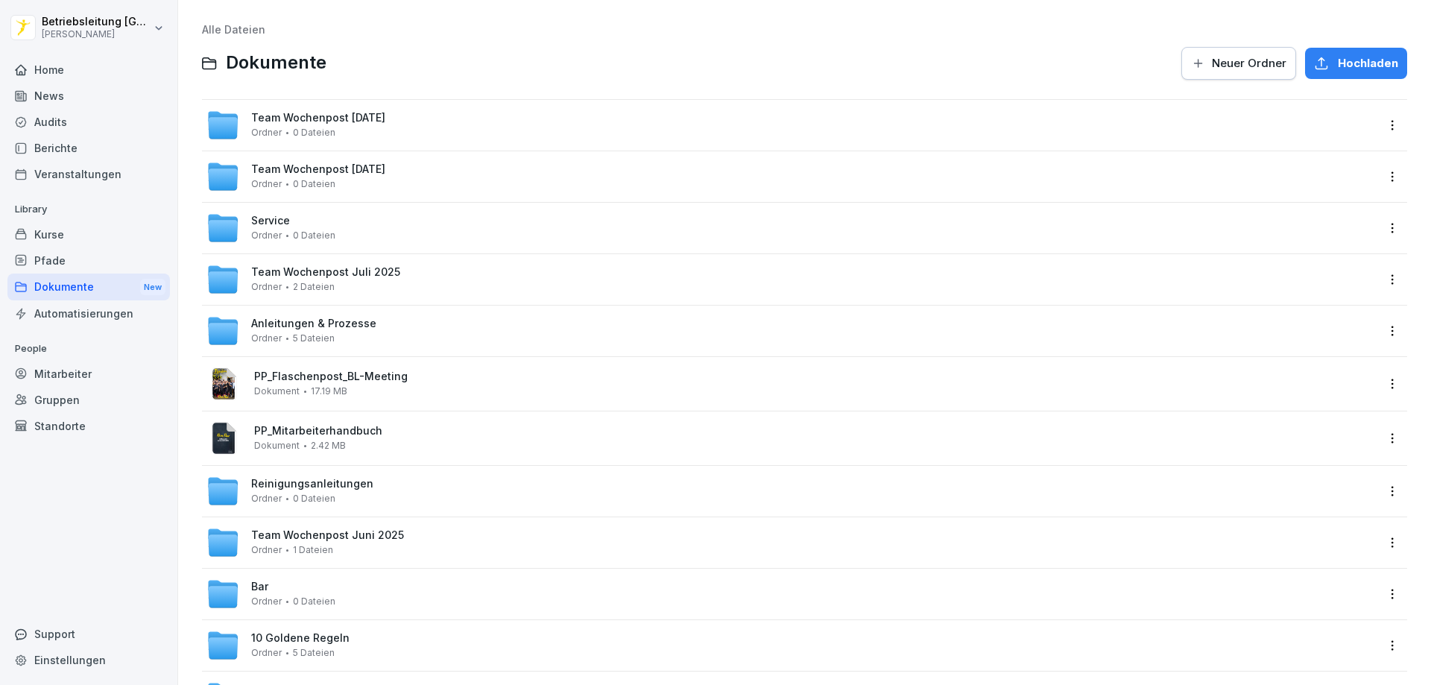
click at [75, 272] on div "Pfade" at bounding box center [88, 260] width 162 height 26
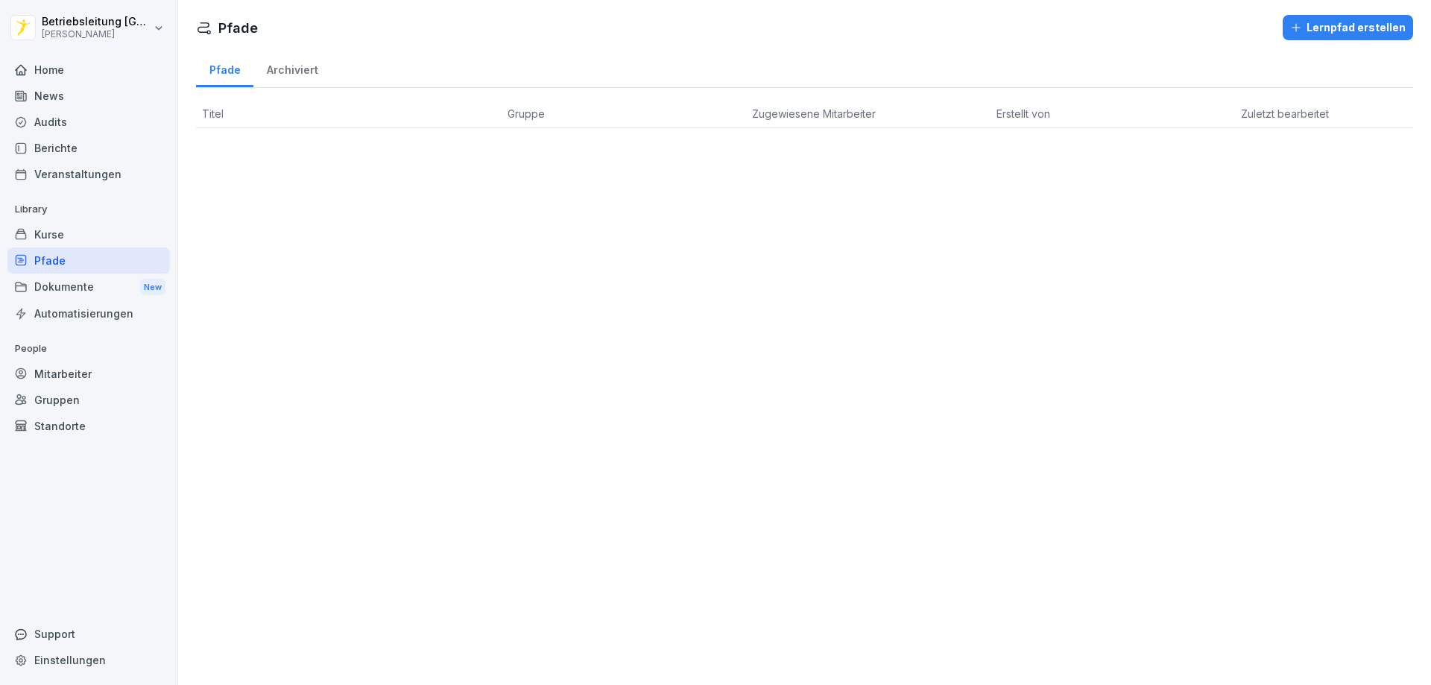
click at [277, 65] on div "Archiviert" at bounding box center [292, 68] width 78 height 38
click at [228, 63] on div "Pfade" at bounding box center [224, 68] width 57 height 38
click at [83, 260] on div "Pfade" at bounding box center [88, 260] width 162 height 26
click at [83, 280] on div "Dokumente New" at bounding box center [88, 288] width 162 height 28
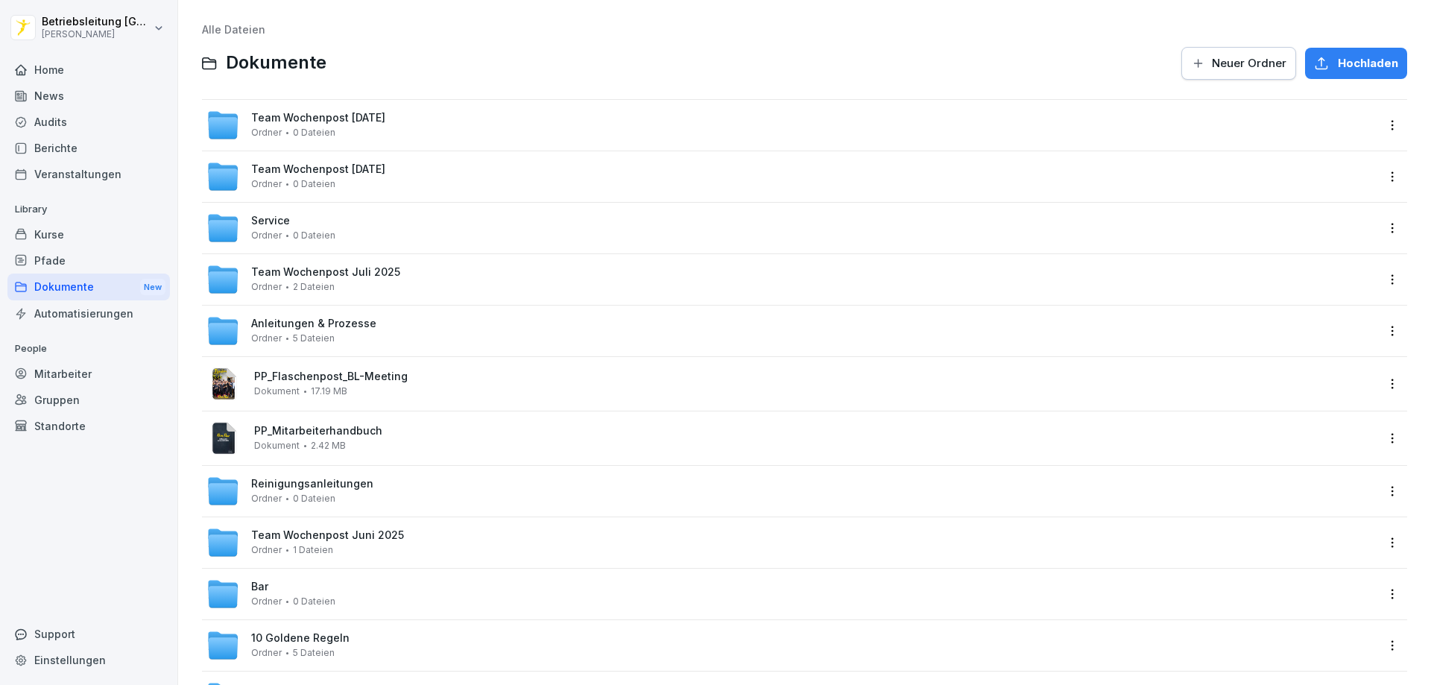
click at [86, 255] on div "Pfade" at bounding box center [88, 260] width 162 height 26
